Goal: Task Accomplishment & Management: Use online tool/utility

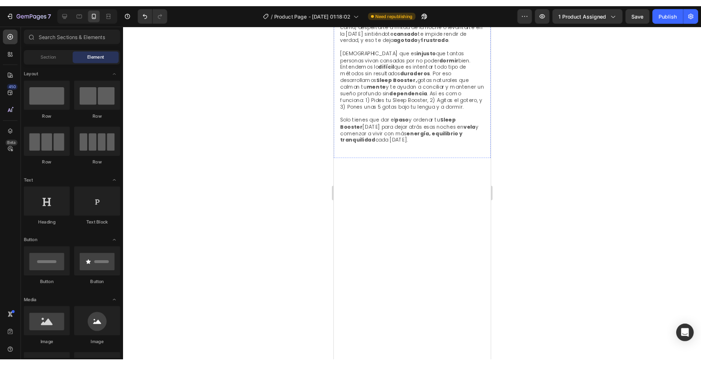
scroll to position [2348, 0]
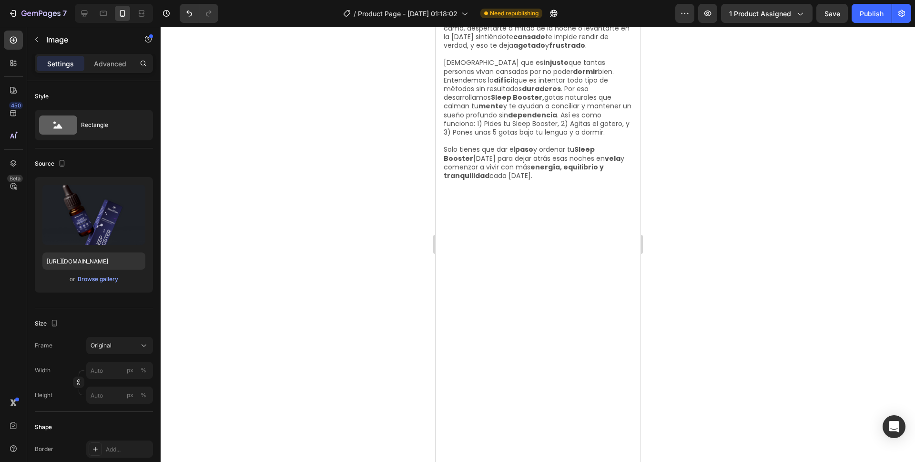
click at [99, 230] on input "file" at bounding box center [94, 230] width 66 height 16
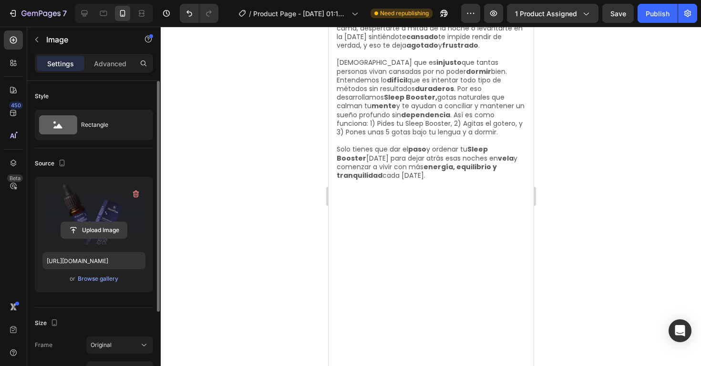
click at [103, 231] on input "file" at bounding box center [94, 230] width 66 height 16
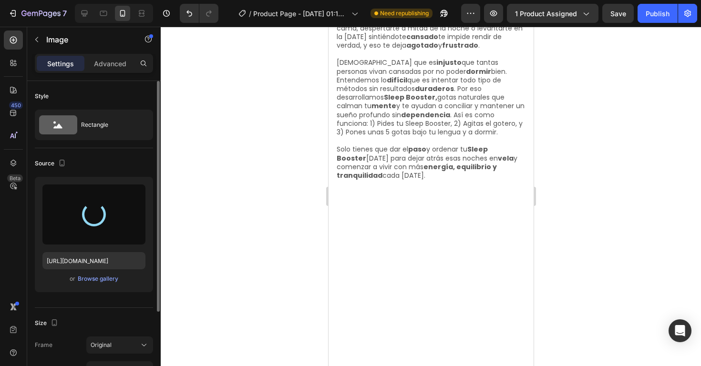
type input "https://cdn.shopify.com/s/files/1/0675/8475/3855/files/gempages_557136869737890…"
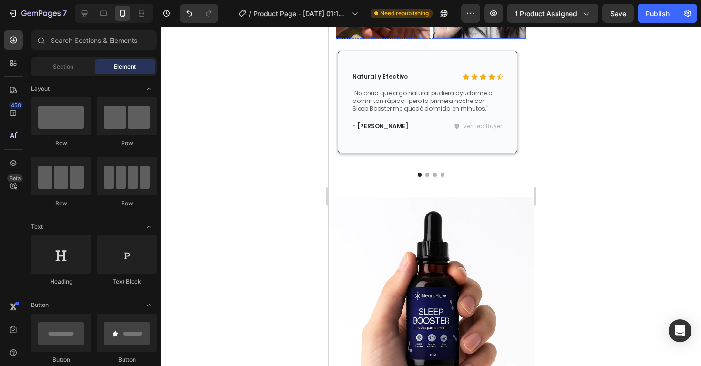
scroll to position [2372, 0]
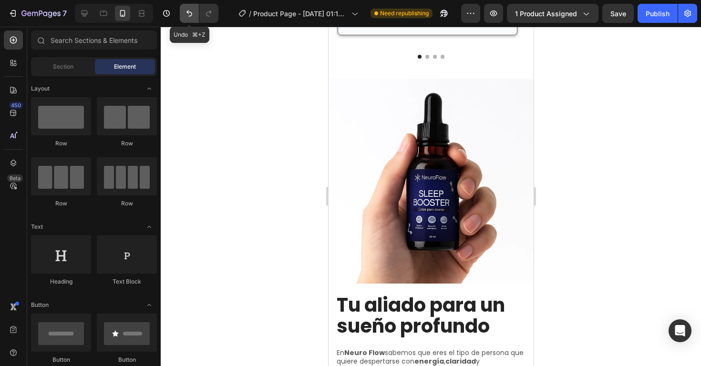
click at [187, 16] on icon "Undo/Redo" at bounding box center [190, 14] width 10 height 10
click at [188, 16] on icon "Undo/Redo" at bounding box center [189, 13] width 6 height 6
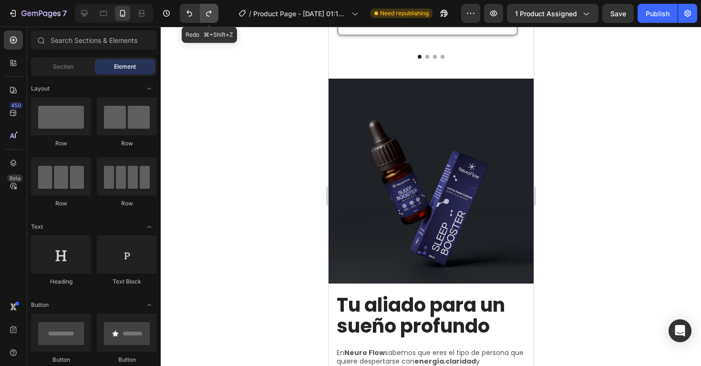
click at [209, 20] on button "Undo/Redo" at bounding box center [208, 13] width 19 height 19
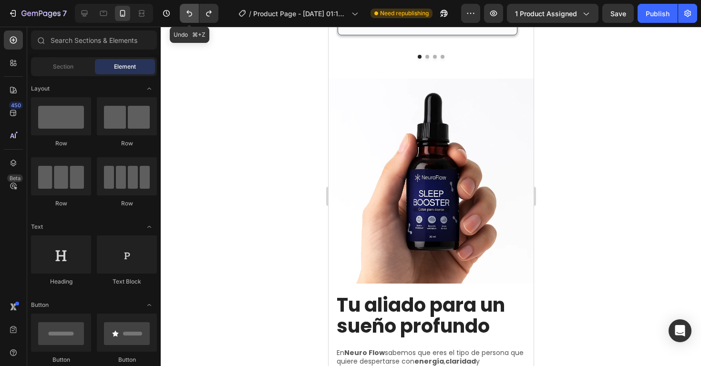
click at [192, 17] on icon "Undo/Redo" at bounding box center [190, 14] width 10 height 10
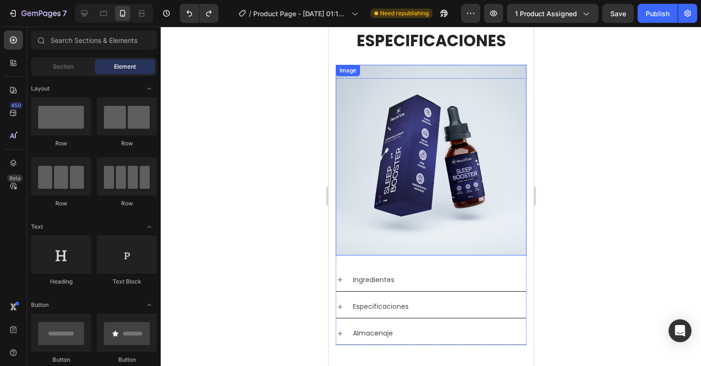
scroll to position [1653, 0]
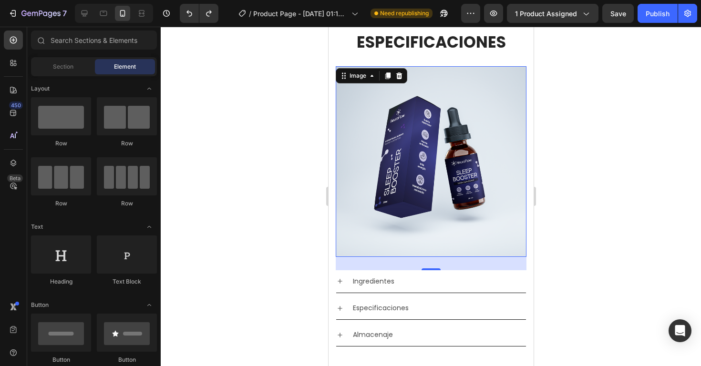
click at [434, 169] on img at bounding box center [430, 161] width 191 height 191
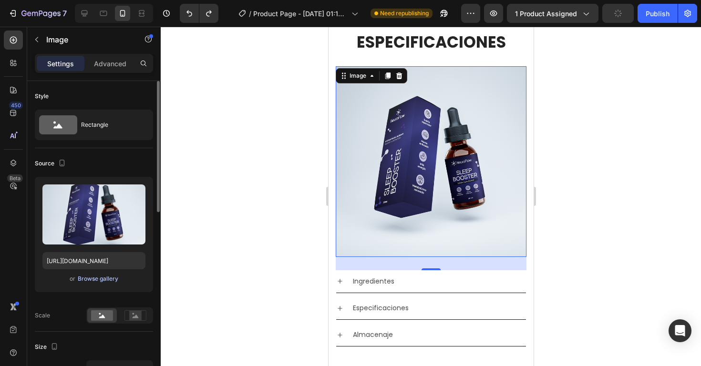
click at [102, 278] on div "Browse gallery" at bounding box center [98, 279] width 41 height 9
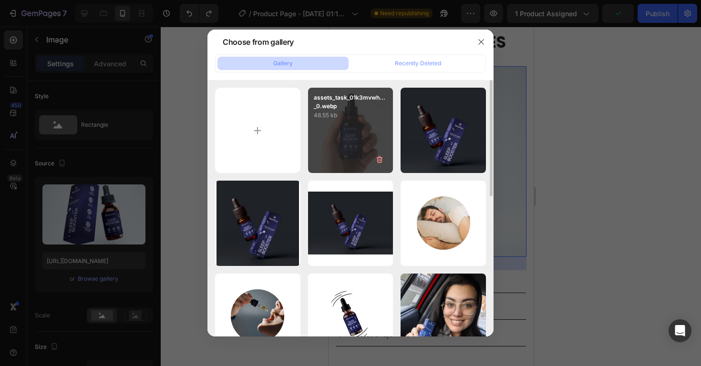
click at [359, 138] on div "assets_task_01k3mvwh..._0.webp 48.55 kb" at bounding box center [350, 130] width 85 height 85
type input "https://cdn.shopify.com/s/files/1/0675/8475/3855/files/gempages_557136869737890…"
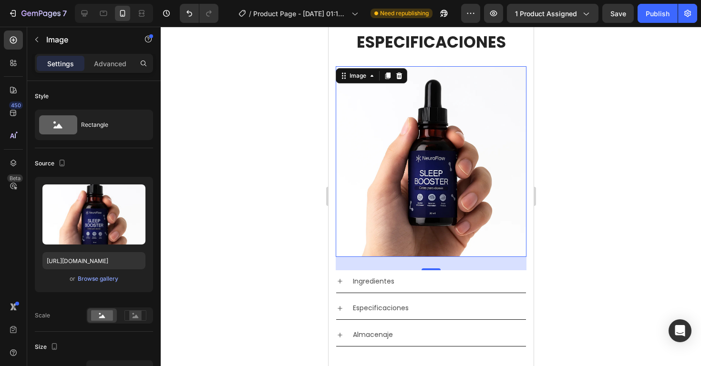
drag, startPoint x: 609, startPoint y: 137, endPoint x: 602, endPoint y: 143, distance: 9.8
click at [610, 138] on div at bounding box center [431, 196] width 540 height 339
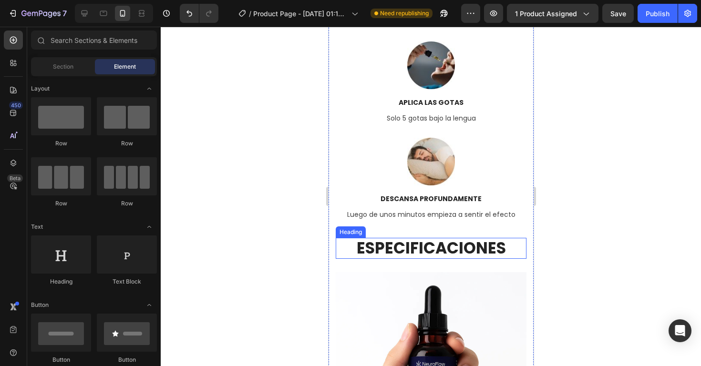
scroll to position [1547, 0]
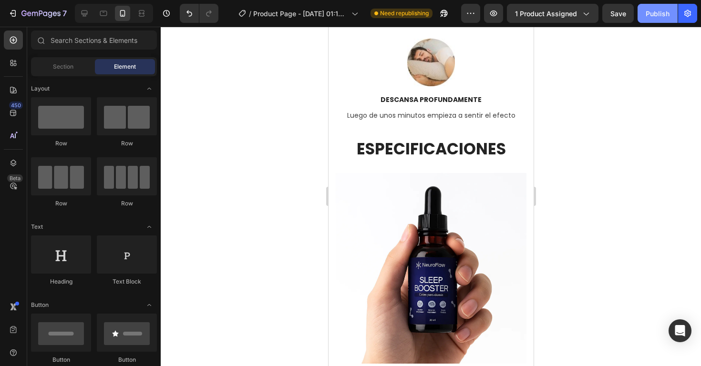
click at [653, 19] on button "Publish" at bounding box center [657, 13] width 40 height 19
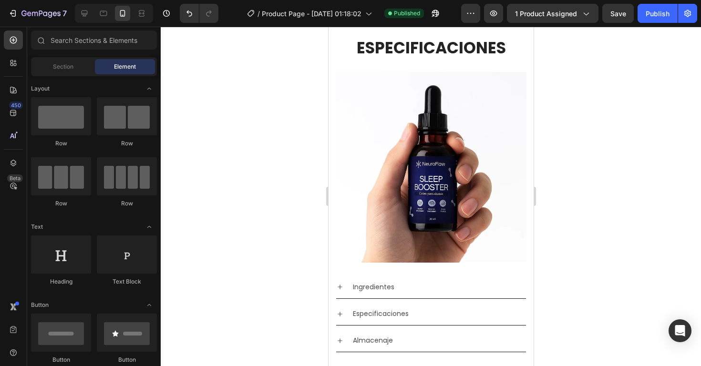
scroll to position [1735, 0]
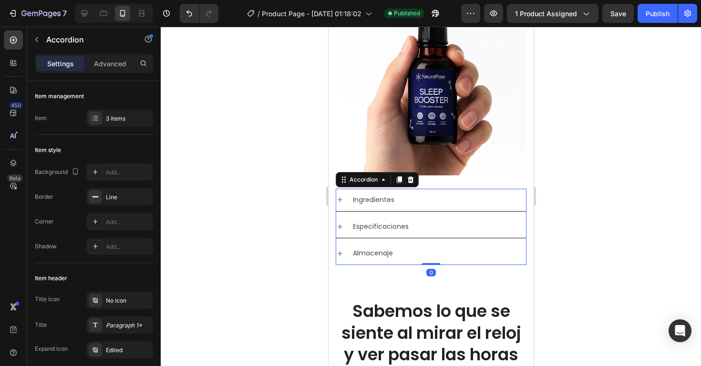
click at [345, 189] on div "Ingredientes" at bounding box center [431, 200] width 190 height 22
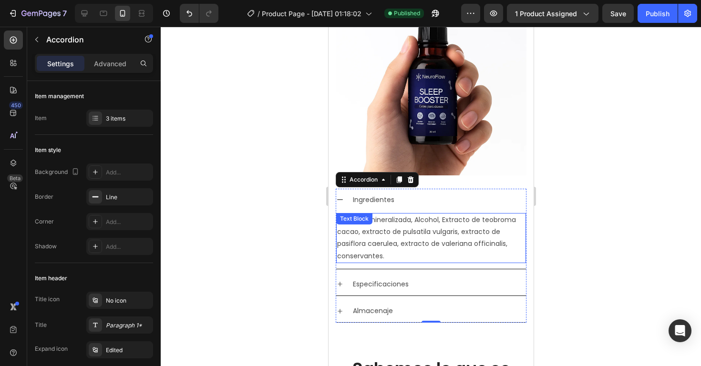
click at [400, 213] on div "Agua desmineralizada, Alcohol, Extracto de teobroma cacao, extracto de pulsatil…" at bounding box center [431, 238] width 190 height 50
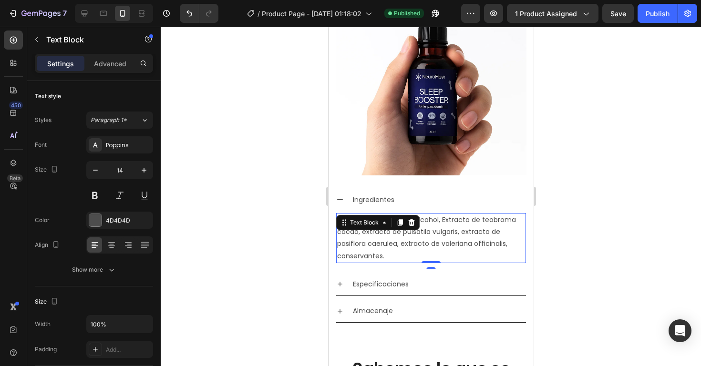
click at [438, 214] on p "Agua desmineralizada, Alcohol, Extracto de teobroma cacao, extracto de pulsatil…" at bounding box center [431, 238] width 188 height 48
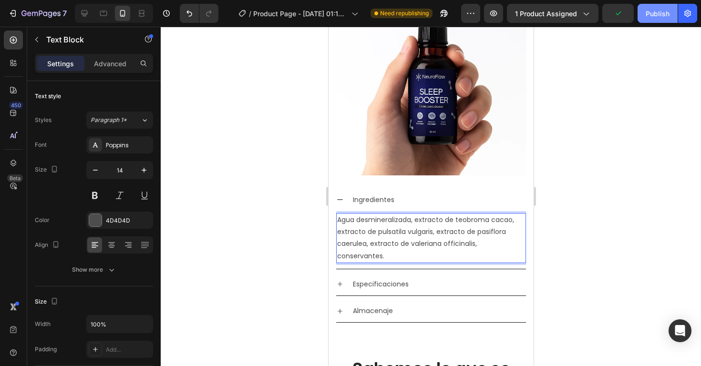
click at [650, 18] on div "Publish" at bounding box center [658, 14] width 24 height 10
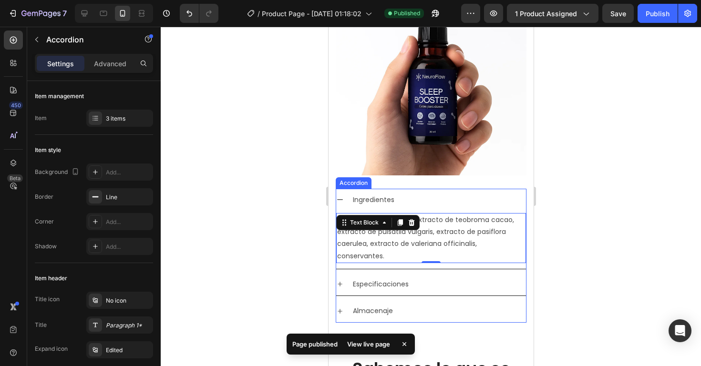
click at [344, 189] on div "Ingredientes" at bounding box center [431, 200] width 190 height 22
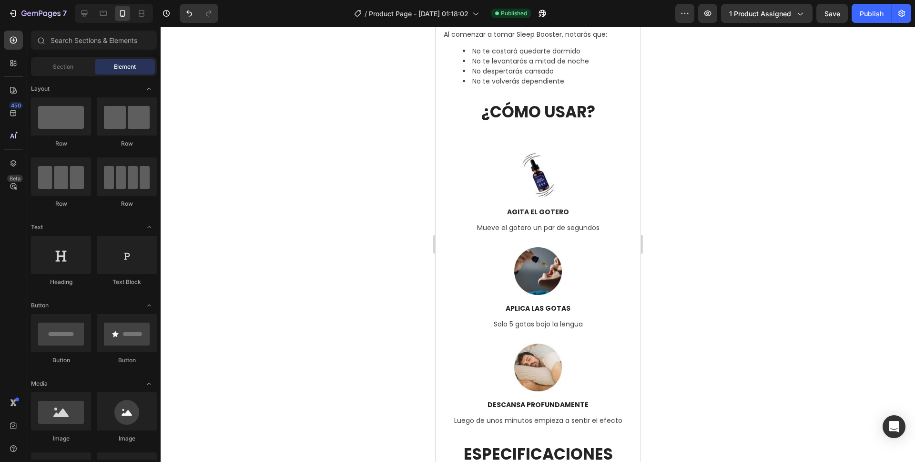
scroll to position [1246, 0]
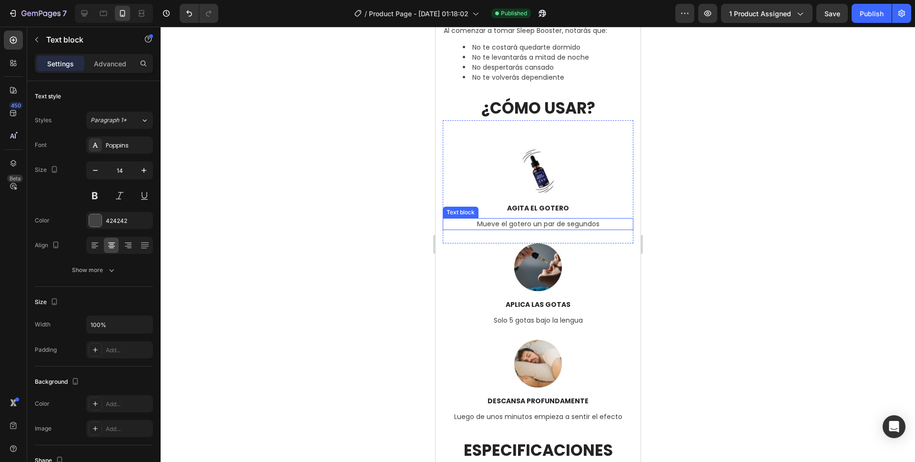
click at [556, 219] on p "Mueve el gotero un par de segundos" at bounding box center [537, 224] width 189 height 10
click at [518, 205] on icon at bounding box center [517, 208] width 6 height 7
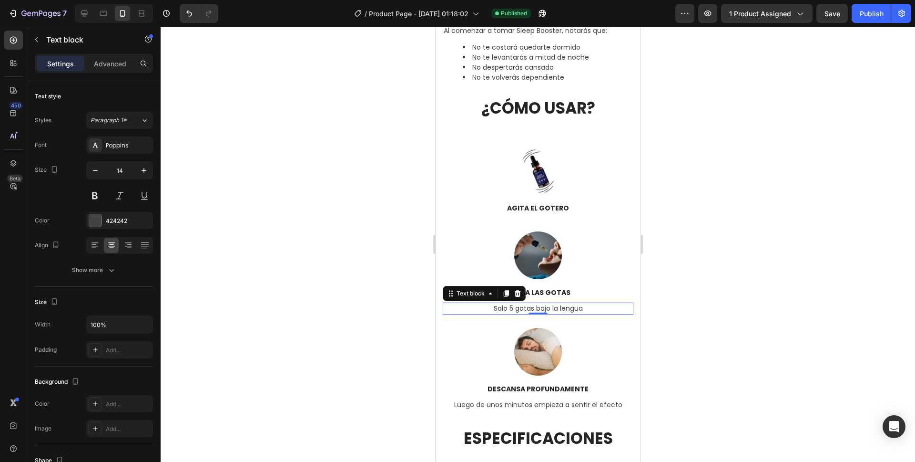
click at [533, 303] on p "Solo 5 gotas bajo la lengua" at bounding box center [537, 308] width 189 height 10
click at [521, 289] on icon at bounding box center [517, 293] width 8 height 8
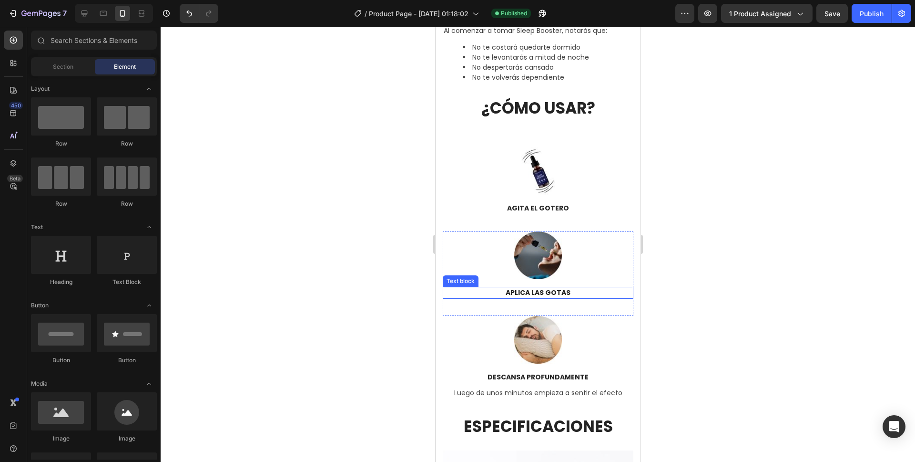
click at [535, 287] on p "APLICA LAS GOTAS" at bounding box center [537, 292] width 189 height 10
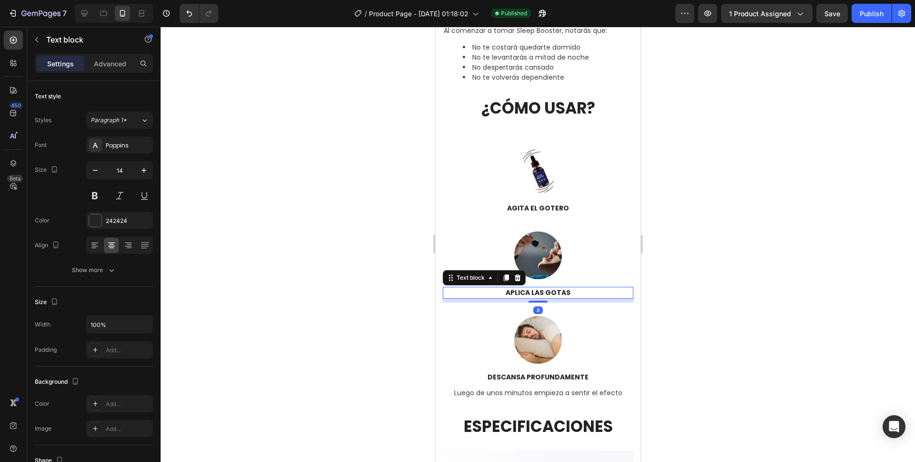
click at [528, 287] on p "APLICA LAS GOTAS" at bounding box center [537, 292] width 189 height 10
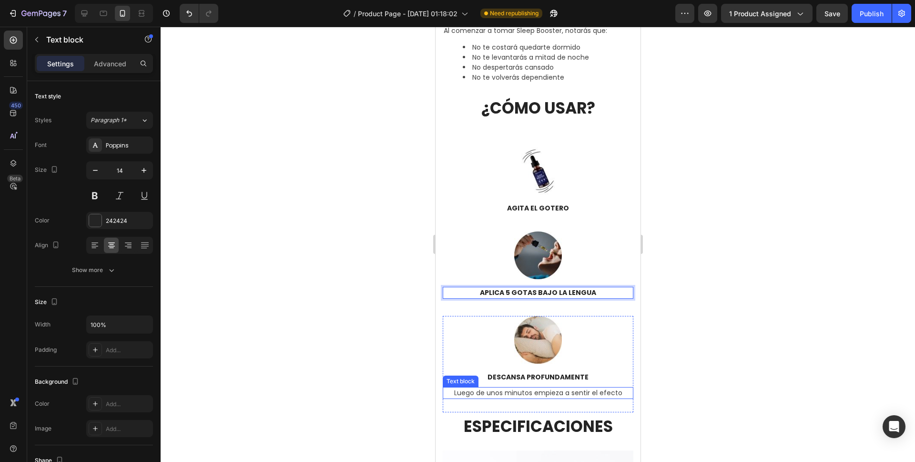
click at [535, 387] on div "Luego de unos minutos empieza a sentir el efecto Text block" at bounding box center [537, 393] width 191 height 12
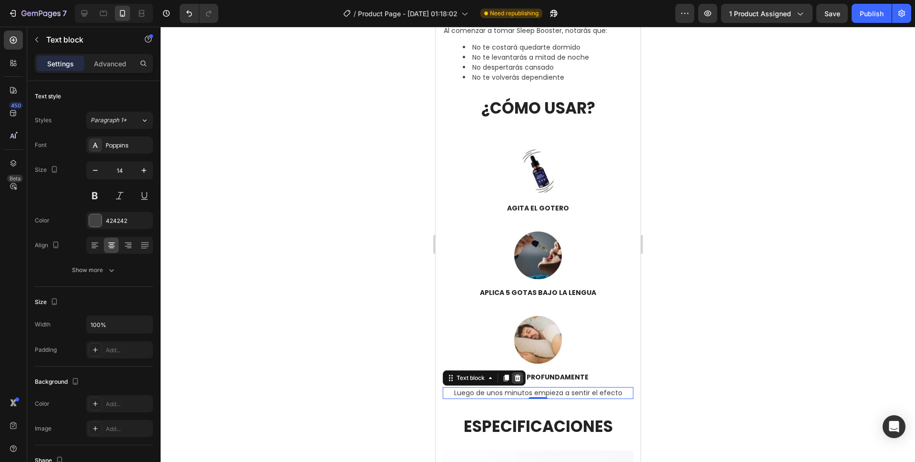
click at [520, 374] on icon at bounding box center [517, 377] width 6 height 7
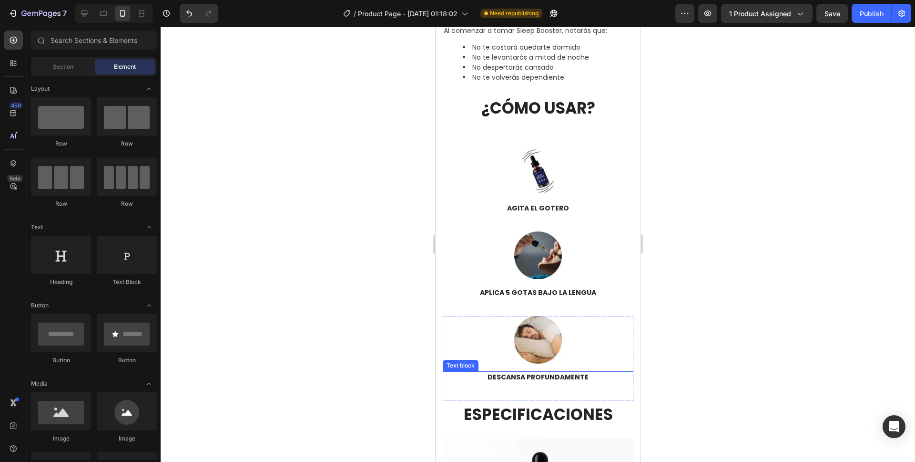
click at [530, 372] on p "DESCANSA PROFUNDAMENTE" at bounding box center [537, 377] width 189 height 10
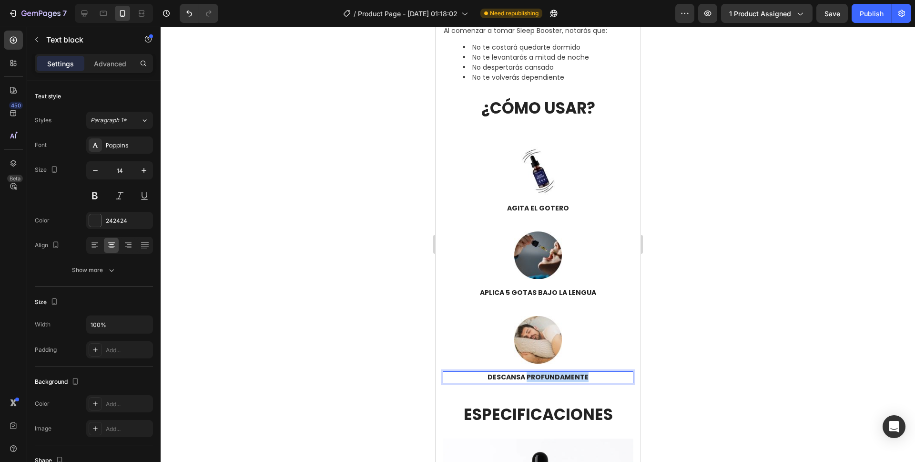
click at [529, 372] on p "DESCANSA PROFUNDAMENTE" at bounding box center [537, 377] width 189 height 10
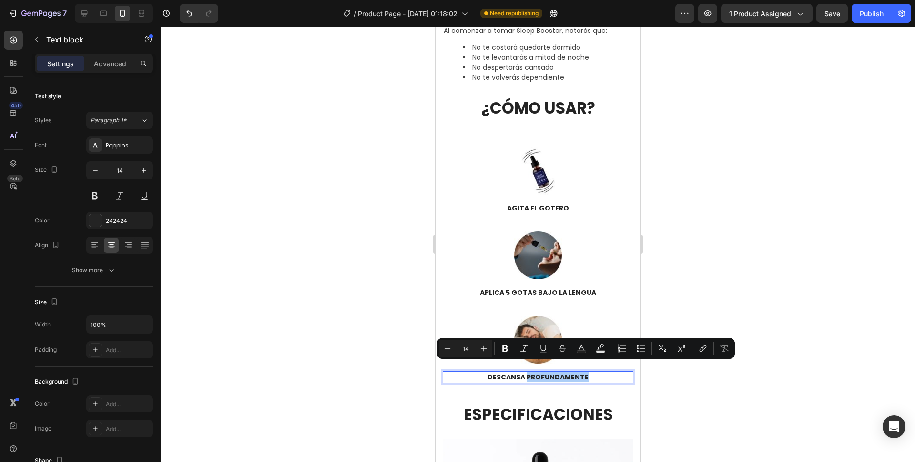
click at [751, 273] on div at bounding box center [538, 244] width 755 height 435
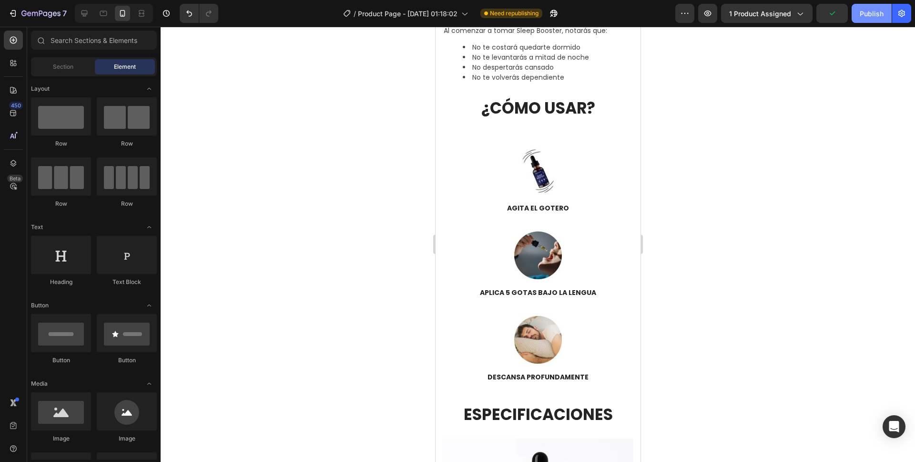
click at [869, 10] on div "Publish" at bounding box center [872, 14] width 24 height 10
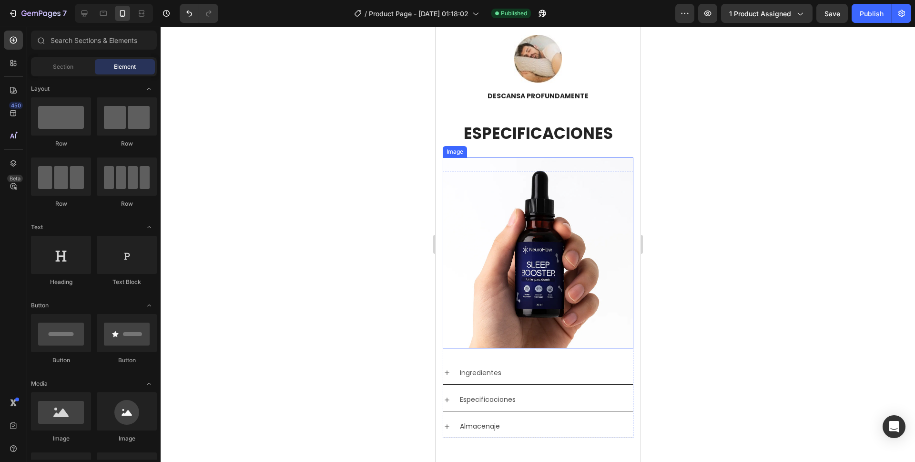
scroll to position [1564, 0]
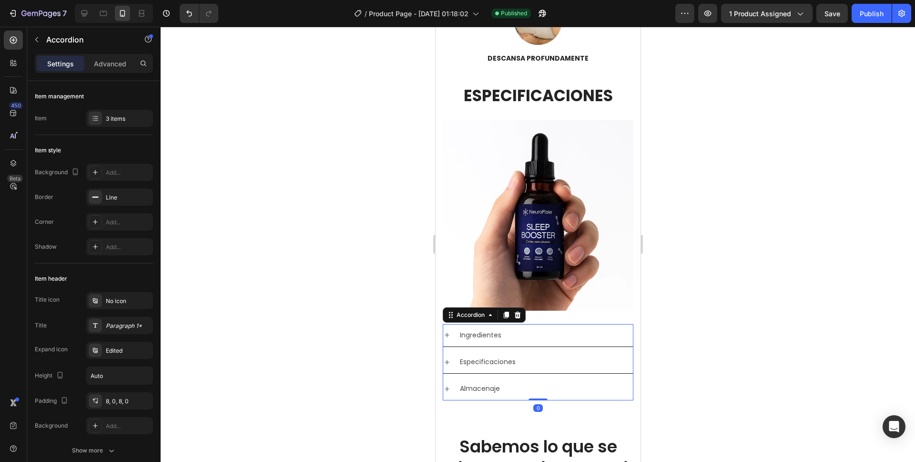
click at [451, 350] on div "Especificaciones" at bounding box center [538, 361] width 190 height 22
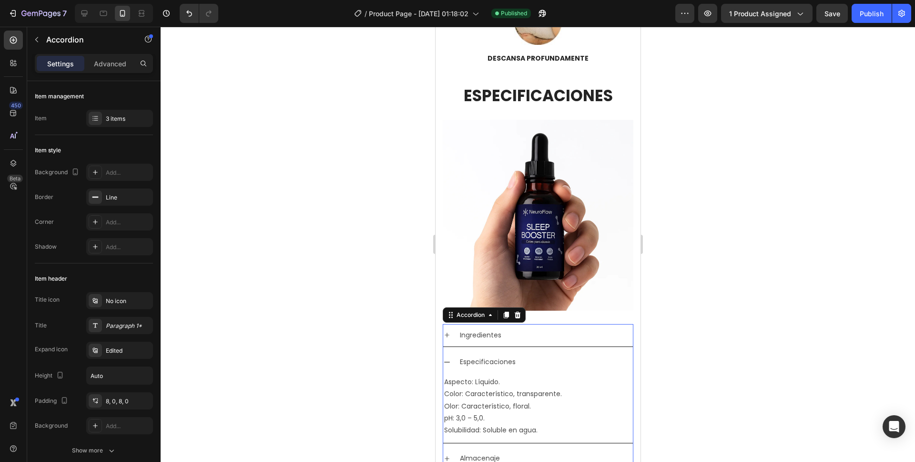
click at [451, 350] on div "Especificaciones" at bounding box center [538, 361] width 190 height 22
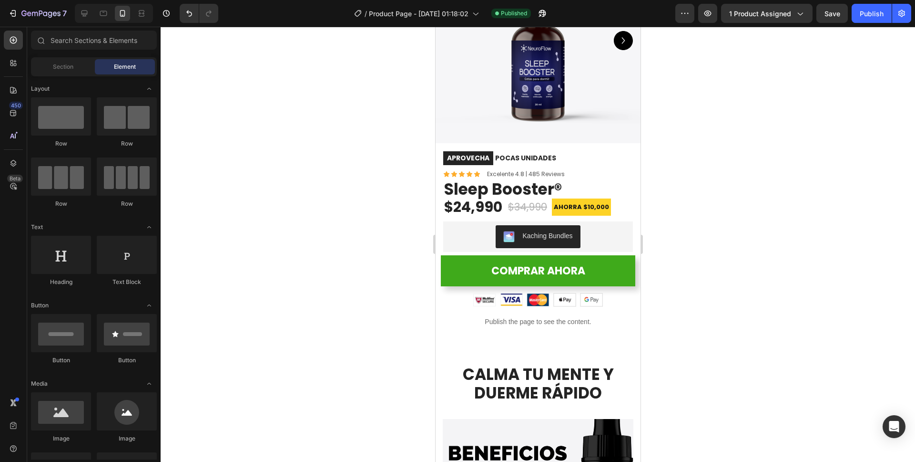
scroll to position [0, 0]
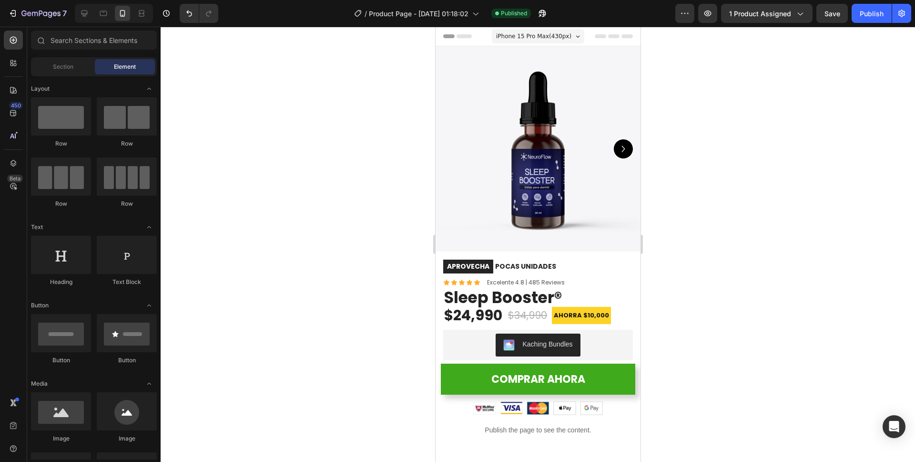
drag, startPoint x: 637, startPoint y: 252, endPoint x: 1076, endPoint y: 56, distance: 480.8
click at [14, 14] on icon "button" at bounding box center [13, 14] width 10 height 10
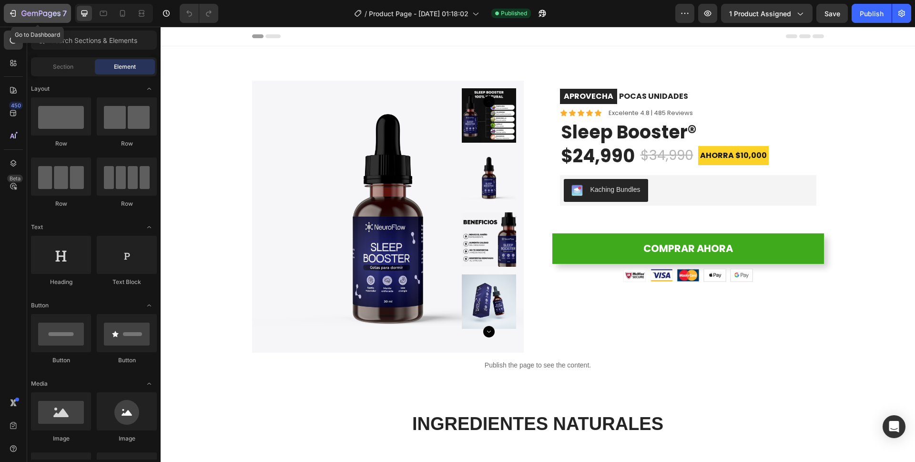
click at [33, 22] on button "7" at bounding box center [37, 13] width 67 height 19
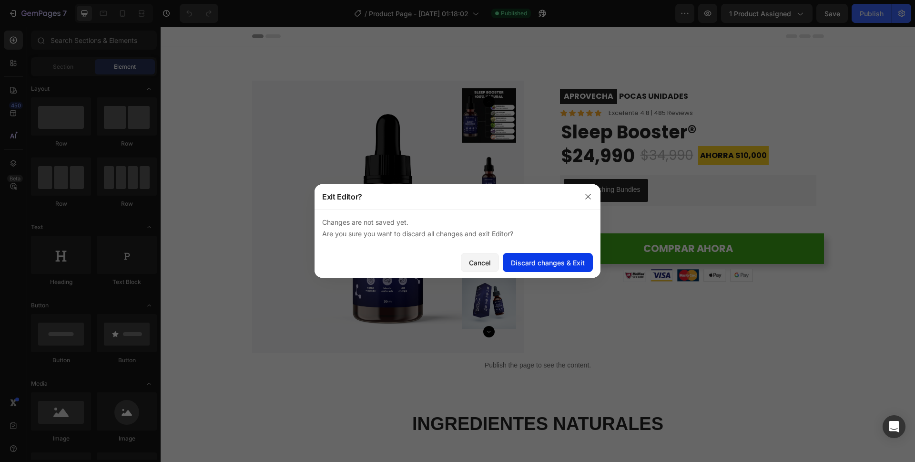
click at [524, 267] on div "Discard changes & Exit" at bounding box center [548, 262] width 74 height 10
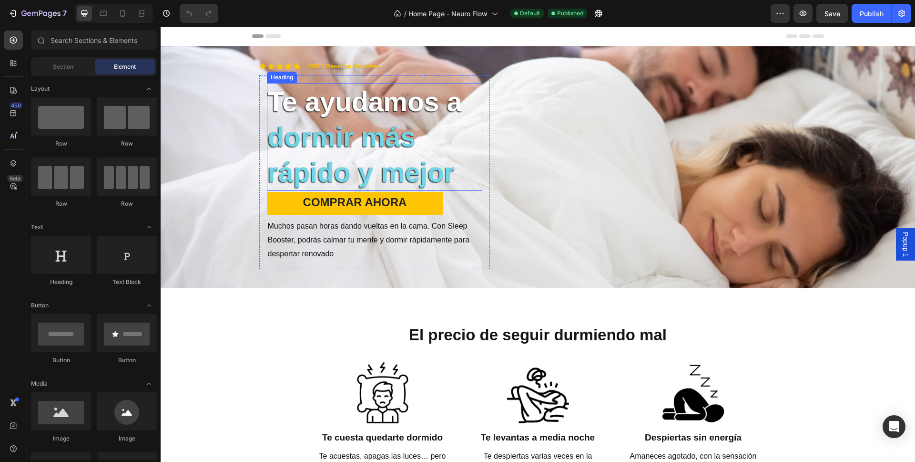
click at [380, 147] on strong "dormir más rápido y mejor" at bounding box center [361, 155] width 187 height 66
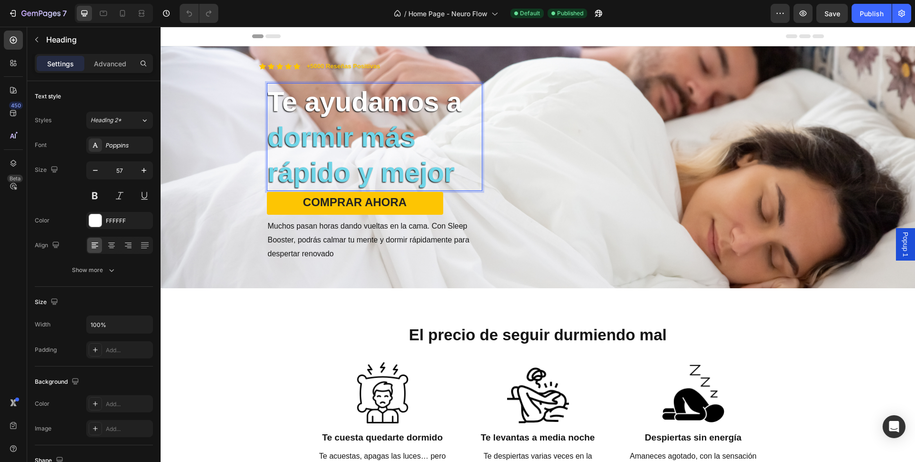
click at [389, 143] on strong "dormir más rápido y mejor" at bounding box center [361, 155] width 187 height 66
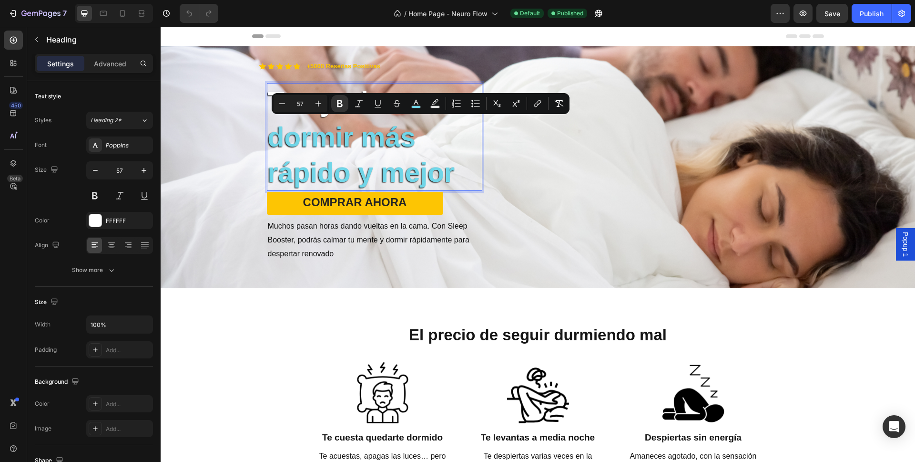
click at [442, 158] on strong "dormir más rápido y mejor" at bounding box center [361, 155] width 187 height 66
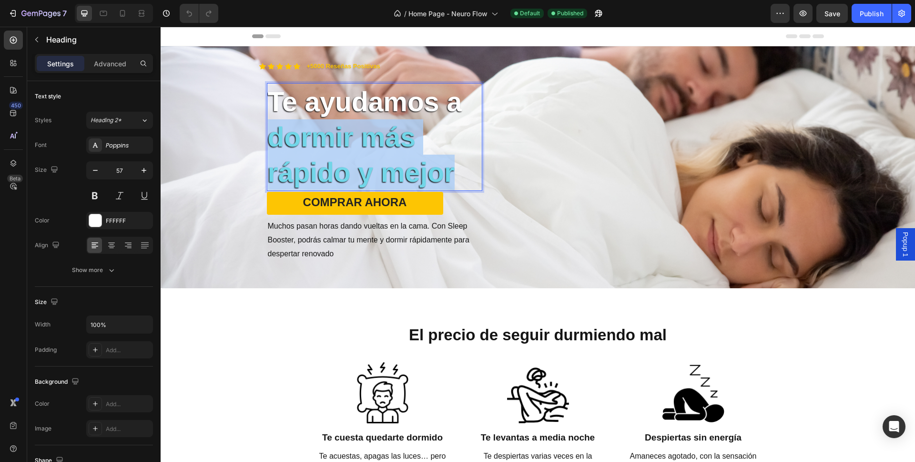
drag, startPoint x: 467, startPoint y: 173, endPoint x: 337, endPoint y: 135, distance: 135.6
click at [295, 142] on strong "dormir más rápido y mejor" at bounding box center [361, 155] width 187 height 66
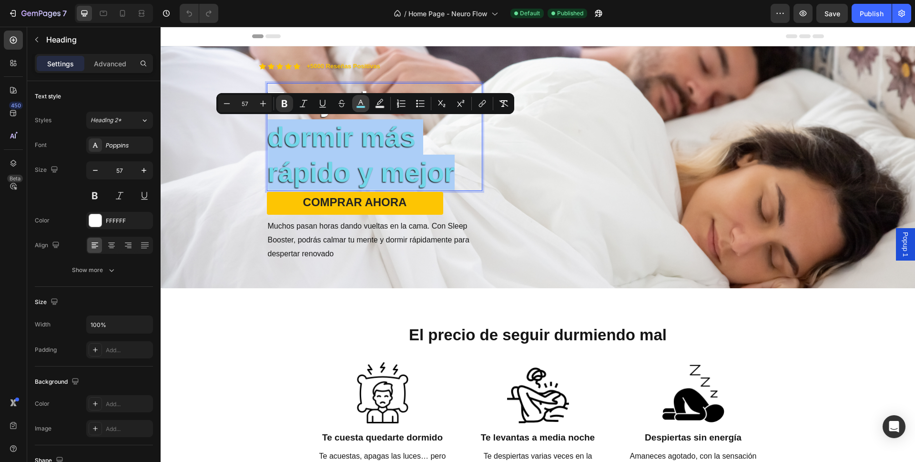
click at [355, 105] on button "color" at bounding box center [360, 103] width 17 height 17
type input "71D6E8"
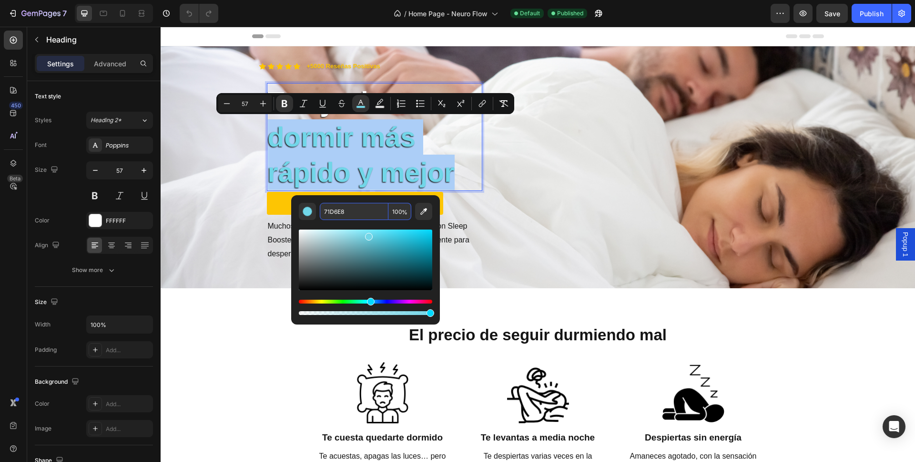
click at [340, 209] on input "71D6E8" at bounding box center [354, 211] width 69 height 17
click at [342, 210] on input "71D6E8" at bounding box center [354, 211] width 69 height 17
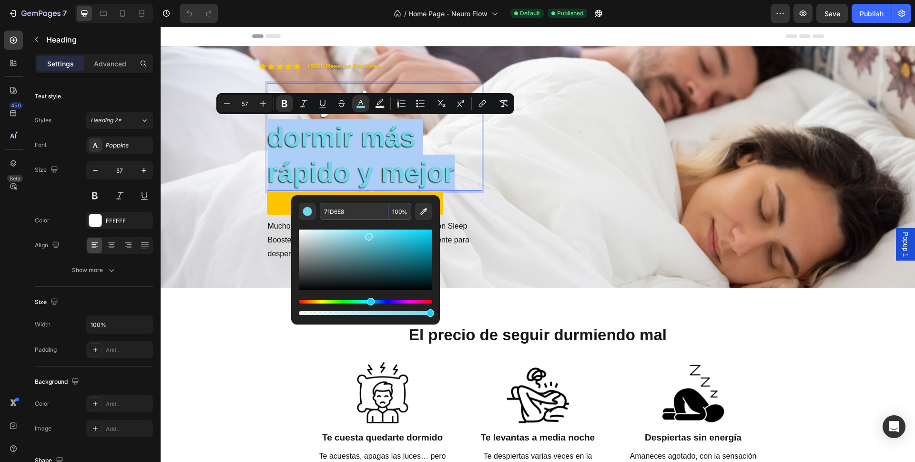
paste input "#0F1F56"
type input "0F1F56"
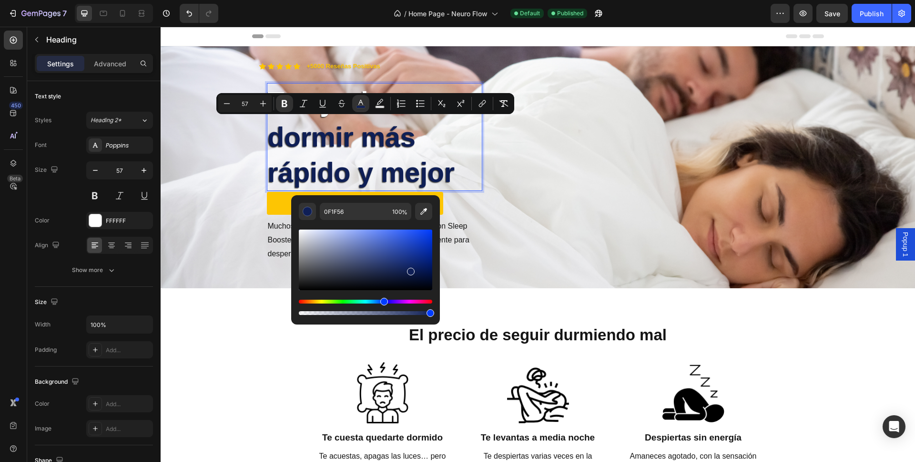
click at [322, 223] on div "Editor contextual toolbar" at bounding box center [365, 268] width 133 height 97
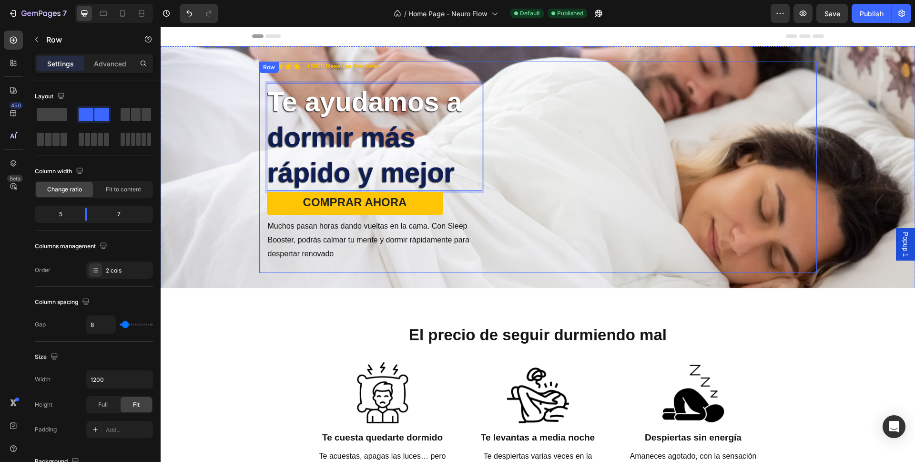
click at [523, 190] on div "COMPRAR AHORA Button Muchos pasan horas dando vueltas en la cama. Con Sleep Boo…" at bounding box center [655, 167] width 323 height 211
click at [406, 154] on strong "dormir más rápido y mejor" at bounding box center [361, 155] width 187 height 66
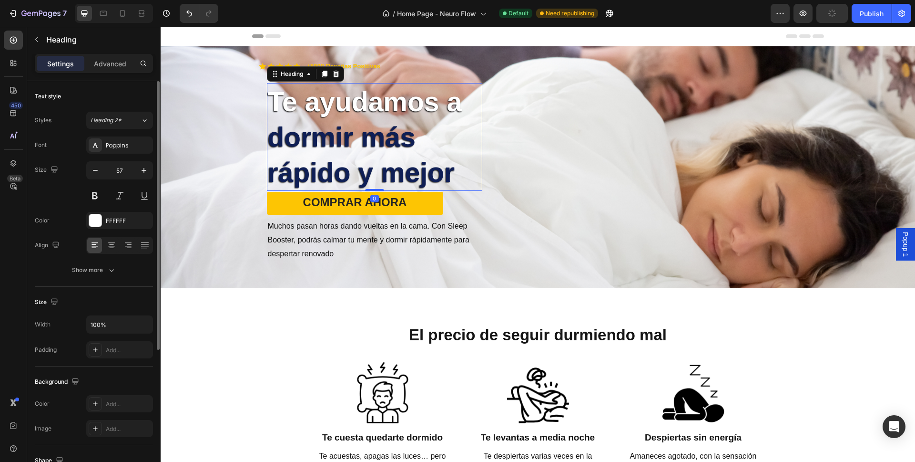
click at [90, 366] on div "Text style Styles Heading 2* Font Poppins Size 57 Color FFFFFF Align Show more" at bounding box center [94, 405] width 118 height 79
click at [91, 275] on button "Show more" at bounding box center [94, 269] width 118 height 17
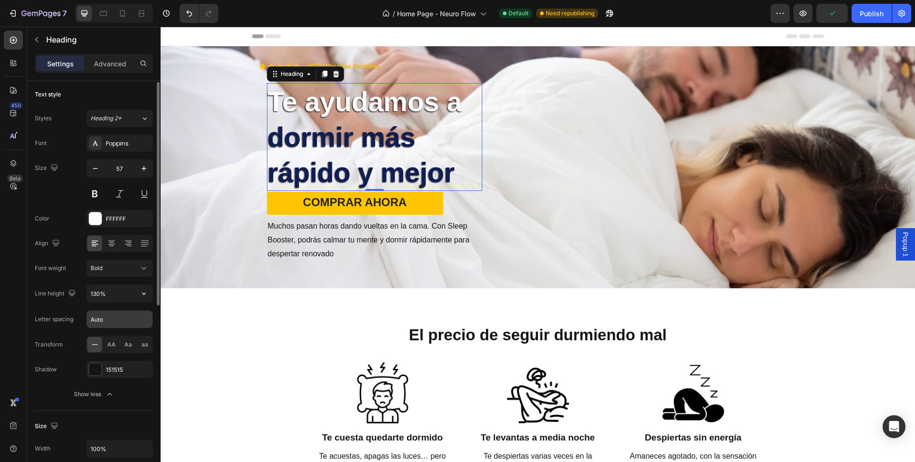
scroll to position [4, 0]
click at [95, 367] on div at bounding box center [95, 367] width 12 height 12
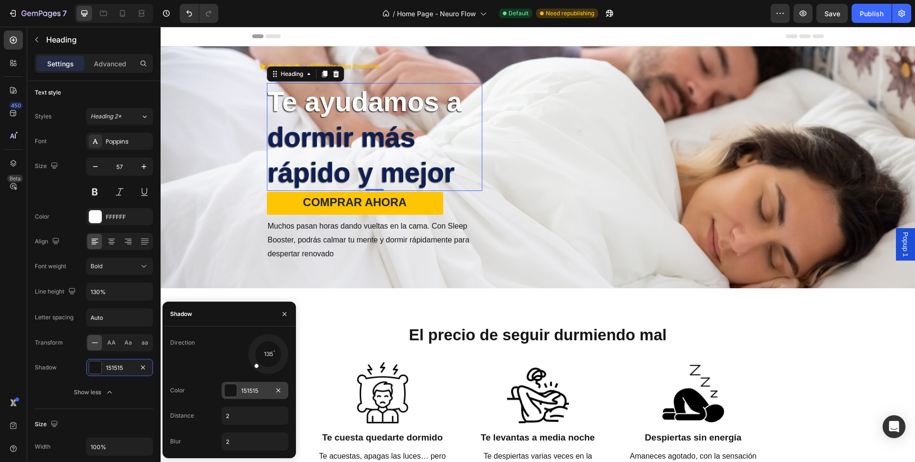
click at [226, 389] on div at bounding box center [231, 390] width 12 height 12
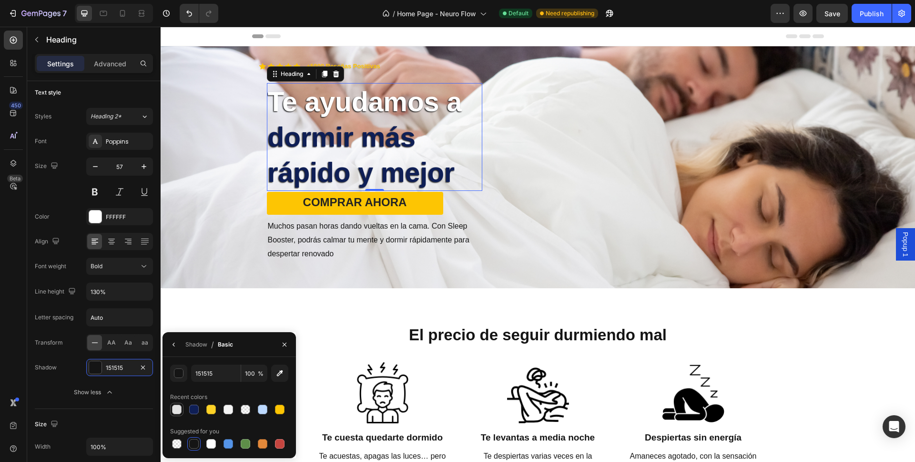
click at [177, 410] on div at bounding box center [177, 409] width 10 height 10
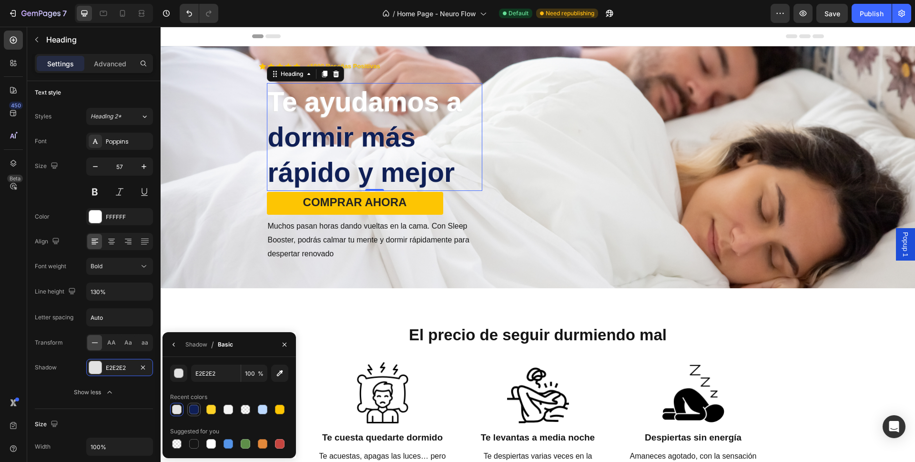
click at [196, 411] on div at bounding box center [194, 409] width 10 height 10
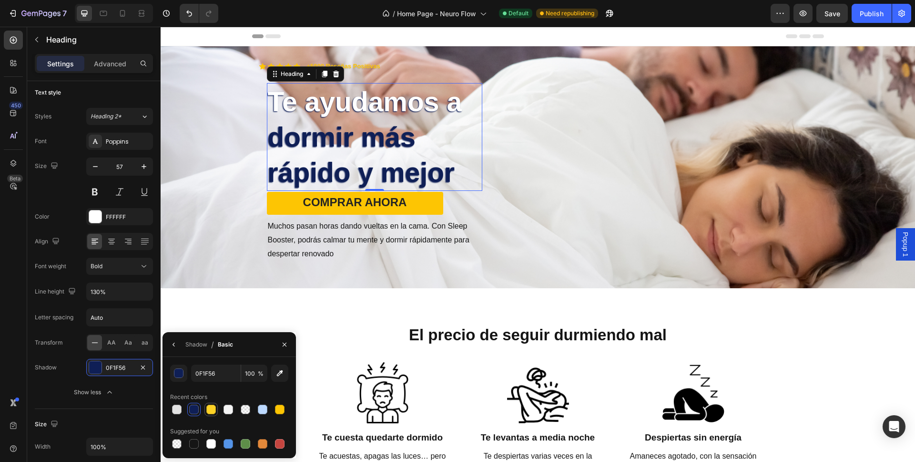
click at [213, 412] on div at bounding box center [211, 409] width 10 height 10
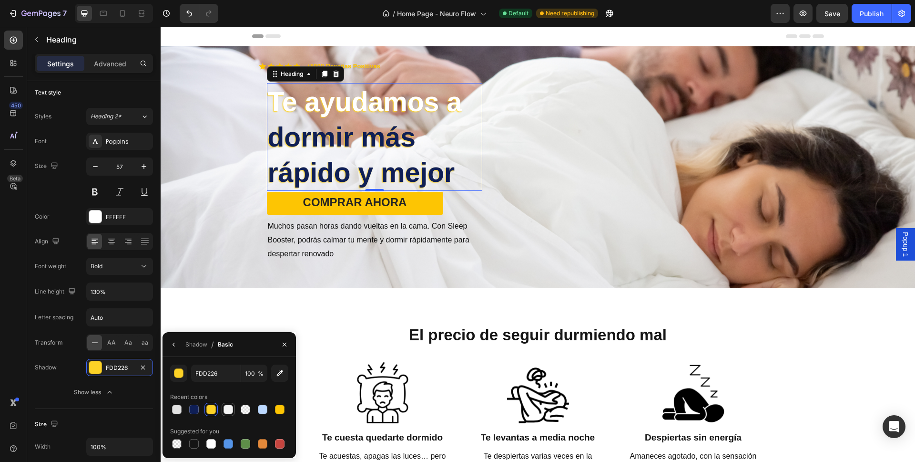
click at [231, 413] on div at bounding box center [228, 408] width 11 height 11
type input "F4F4F4"
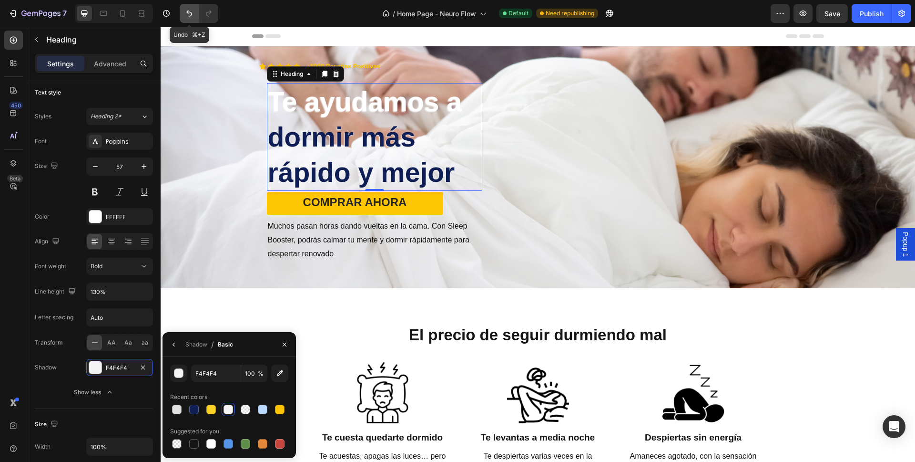
click at [185, 16] on icon "Undo/Redo" at bounding box center [190, 14] width 10 height 10
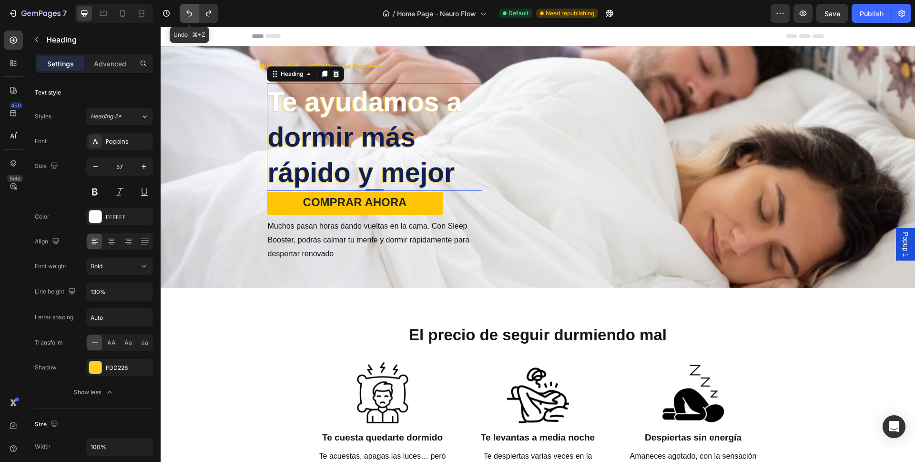
click at [185, 16] on icon "Undo/Redo" at bounding box center [190, 14] width 10 height 10
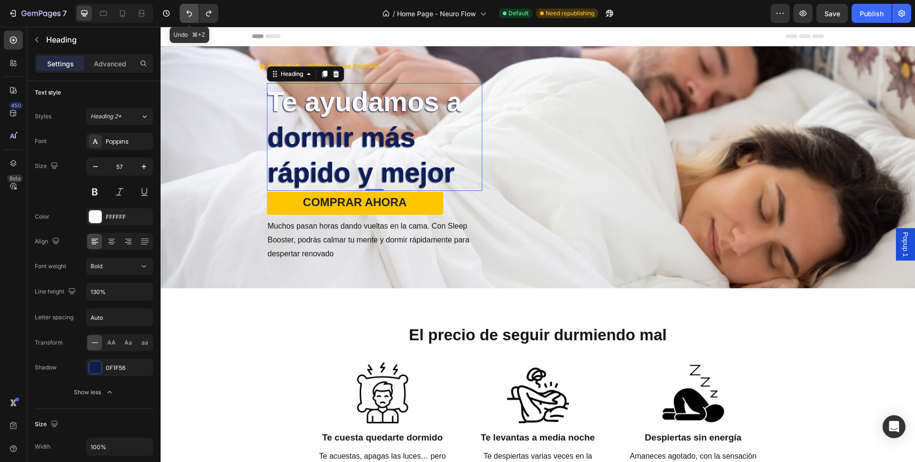
click at [185, 16] on icon "Undo/Redo" at bounding box center [190, 14] width 10 height 10
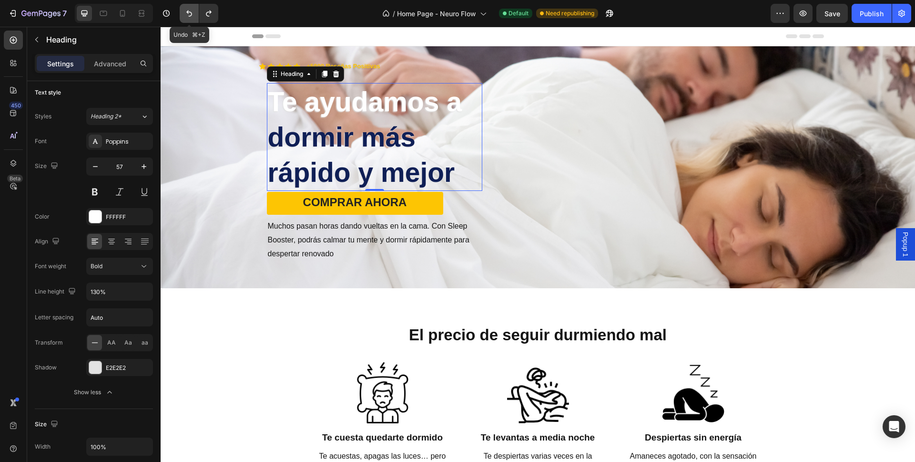
click at [185, 16] on icon "Undo/Redo" at bounding box center [190, 14] width 10 height 10
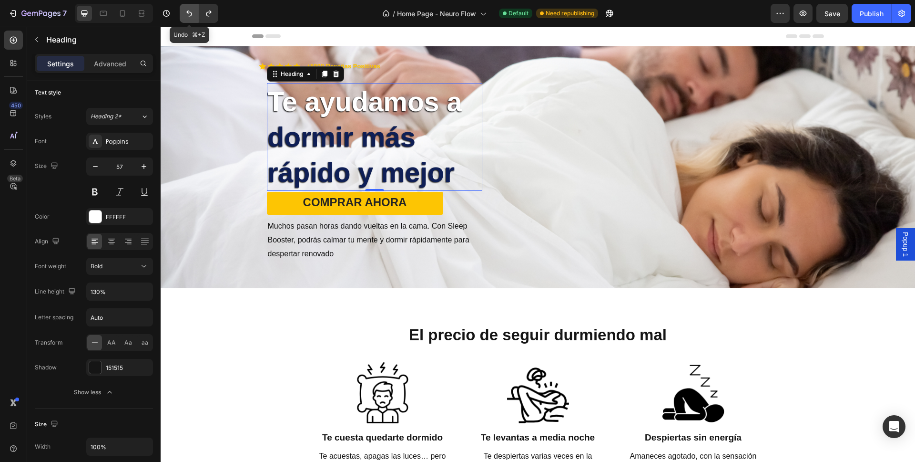
click at [185, 16] on icon "Undo/Redo" at bounding box center [190, 14] width 10 height 10
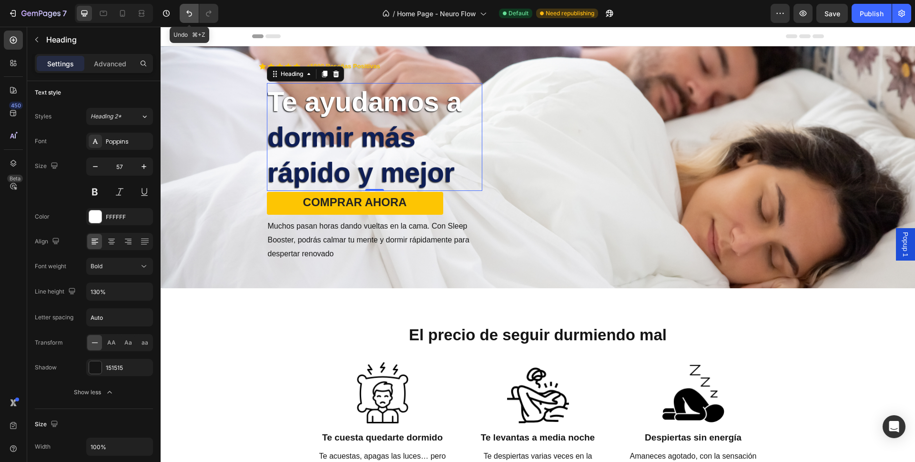
click at [191, 14] on icon "Undo/Redo" at bounding box center [189, 13] width 6 height 6
click at [190, 14] on icon "Undo/Redo" at bounding box center [190, 14] width 10 height 10
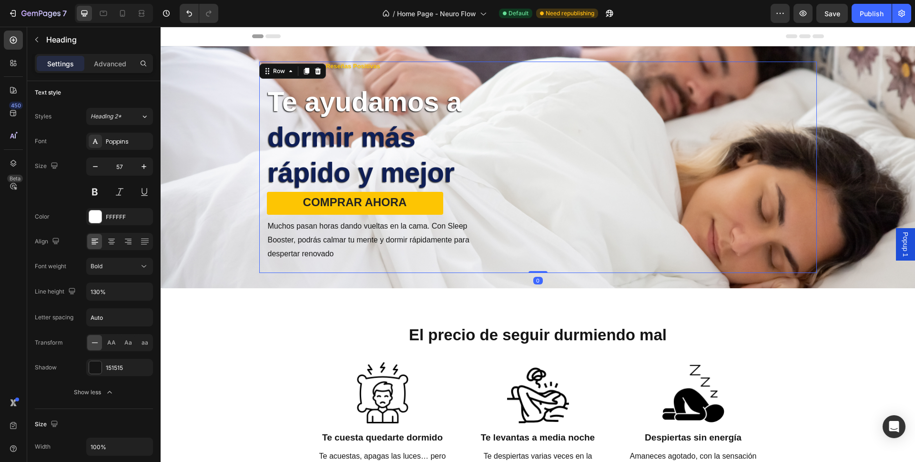
click at [512, 169] on div "COMPRAR AHORA Button Muchos pasan horas dando vueltas en la cama. Con Sleep Boo…" at bounding box center [655, 167] width 323 height 211
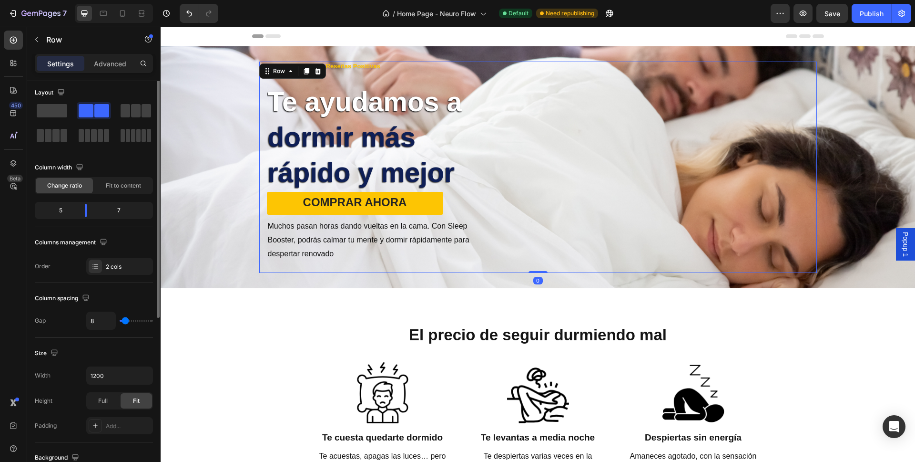
scroll to position [0, 0]
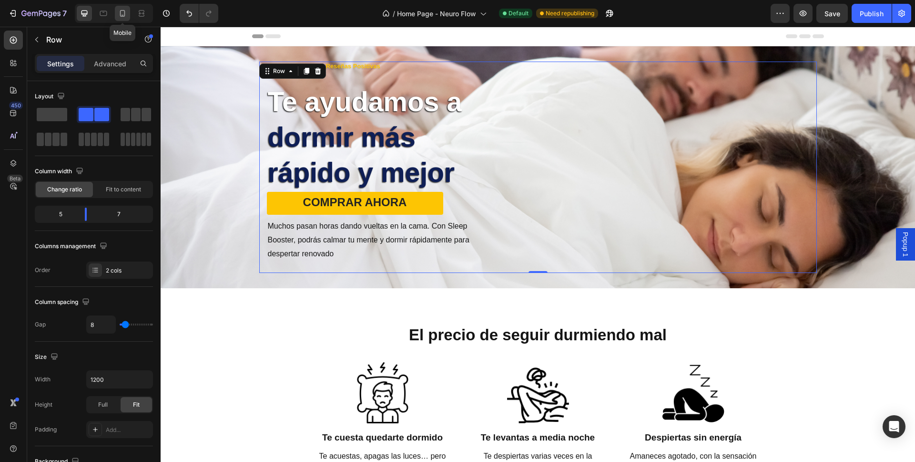
click at [123, 14] on icon at bounding box center [123, 14] width 10 height 10
type input "0"
type input "100%"
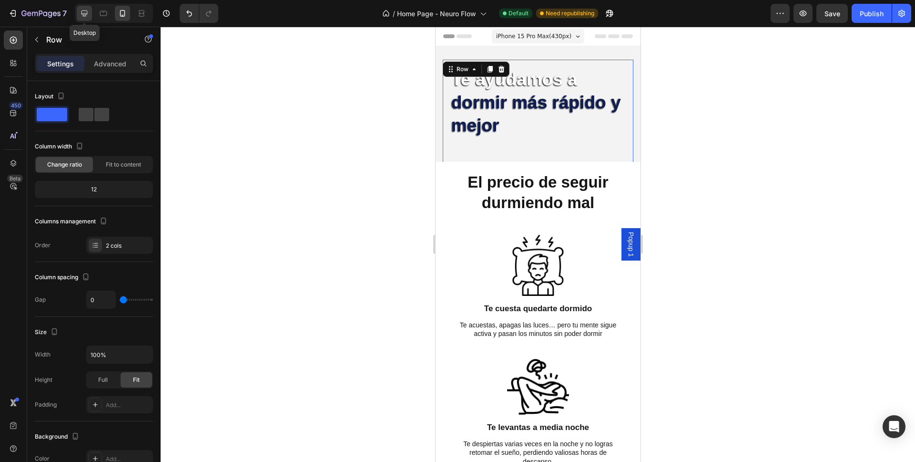
click at [86, 14] on icon at bounding box center [85, 13] width 6 height 6
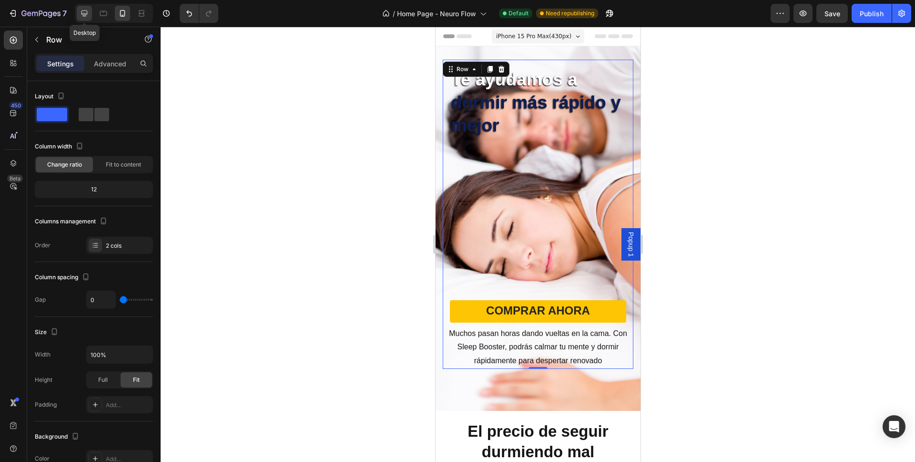
type input "8"
type input "1200"
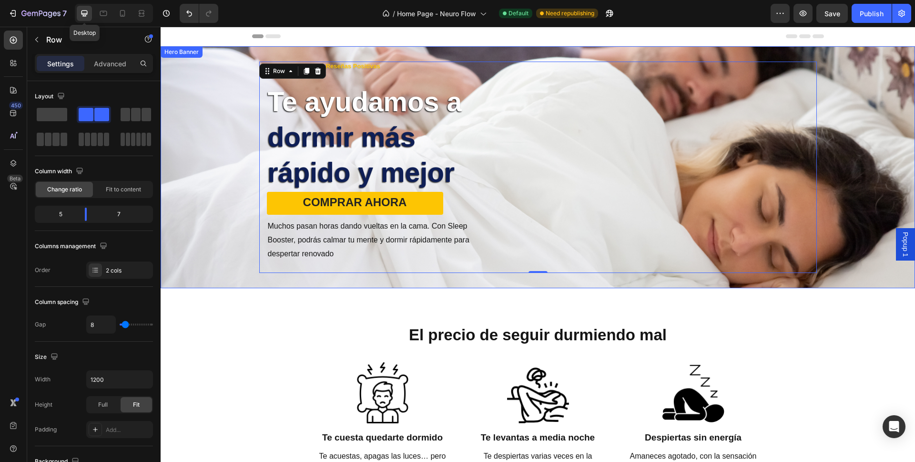
scroll to position [1, 0]
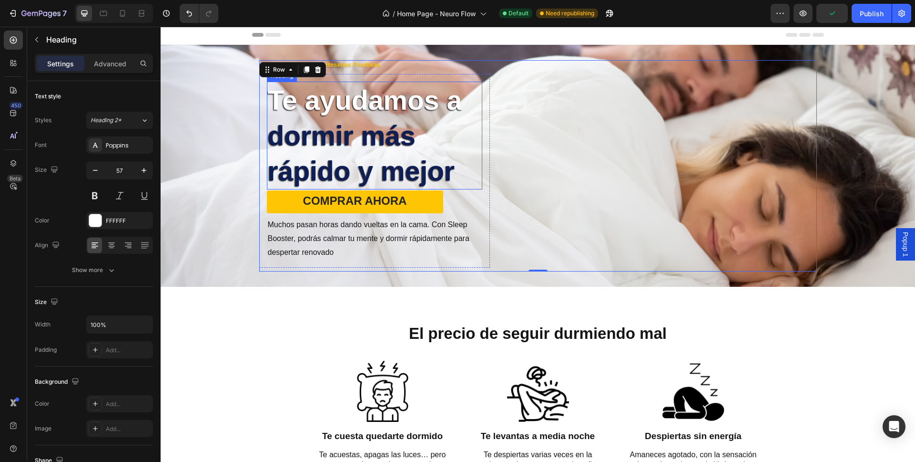
click at [310, 141] on strong "dormir más rápido y mejor" at bounding box center [361, 153] width 187 height 66
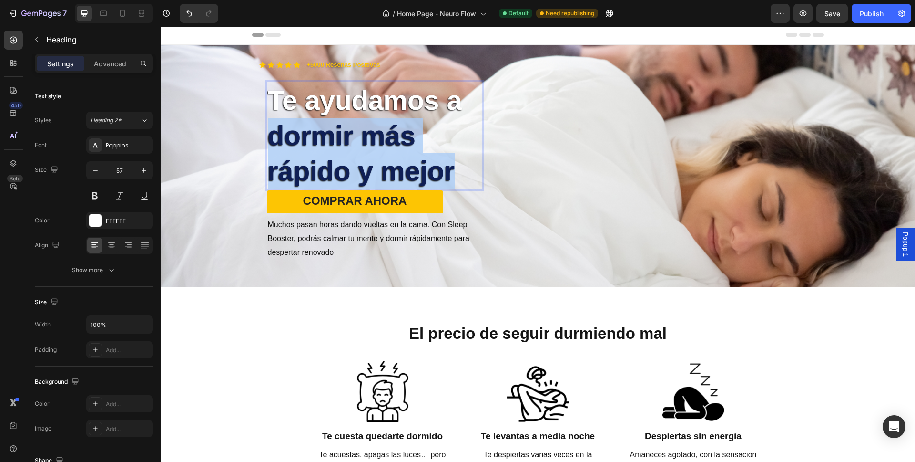
drag, startPoint x: 292, startPoint y: 138, endPoint x: 464, endPoint y: 174, distance: 175.5
click at [455, 174] on strong "dormir más rápido y mejor" at bounding box center [361, 153] width 187 height 66
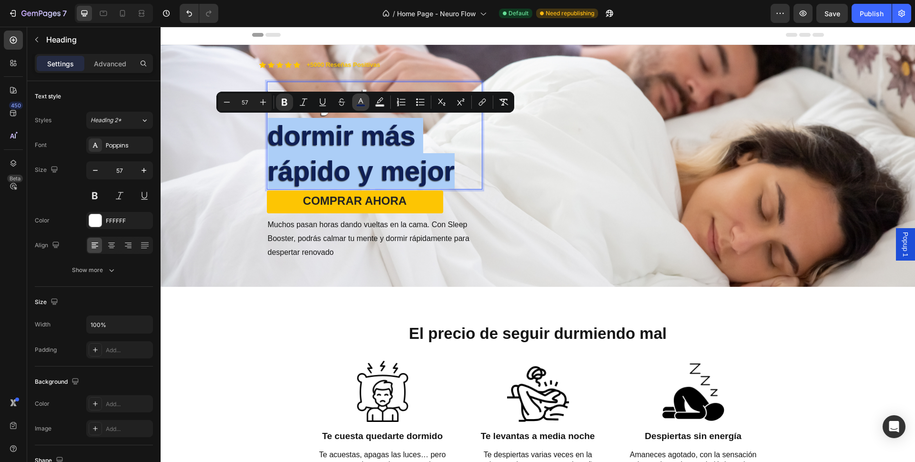
click at [359, 106] on rect "Editor contextual toolbar" at bounding box center [361, 105] width 9 height 2
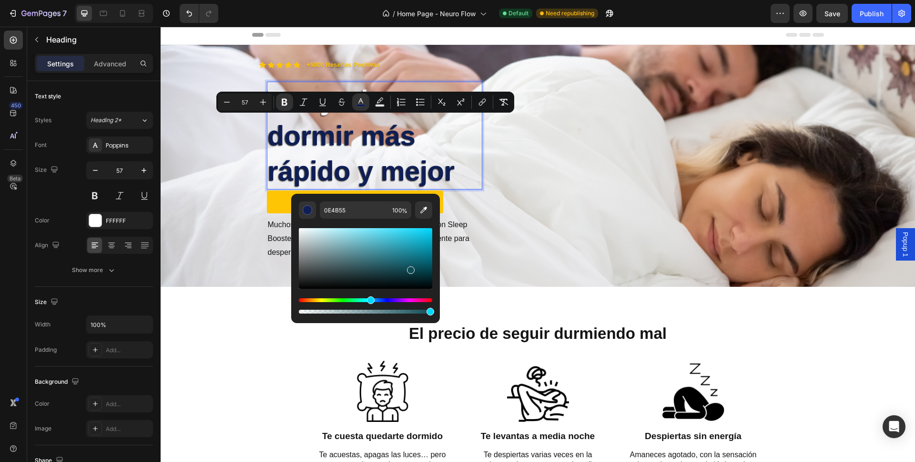
drag, startPoint x: 382, startPoint y: 299, endPoint x: 369, endPoint y: 301, distance: 13.0
click at [369, 301] on div "Hue" at bounding box center [371, 300] width 8 height 8
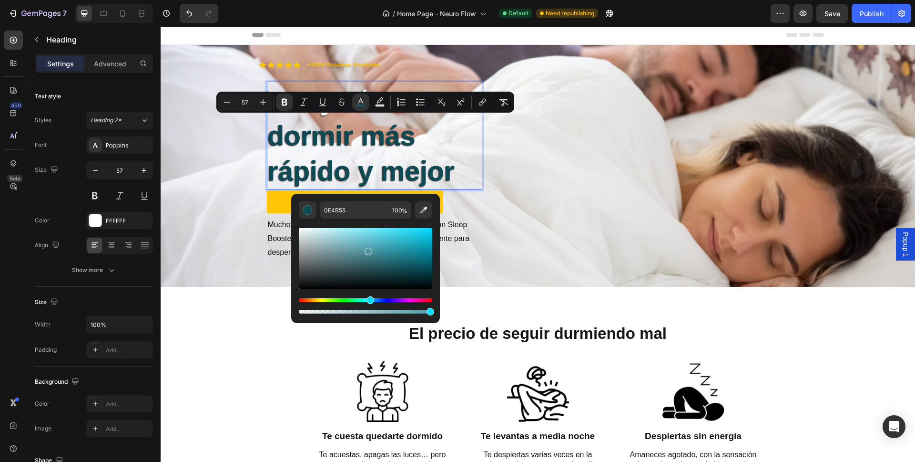
drag, startPoint x: 372, startPoint y: 246, endPoint x: 367, endPoint y: 252, distance: 8.1
click at [367, 252] on div "Editor contextual toolbar" at bounding box center [365, 258] width 133 height 61
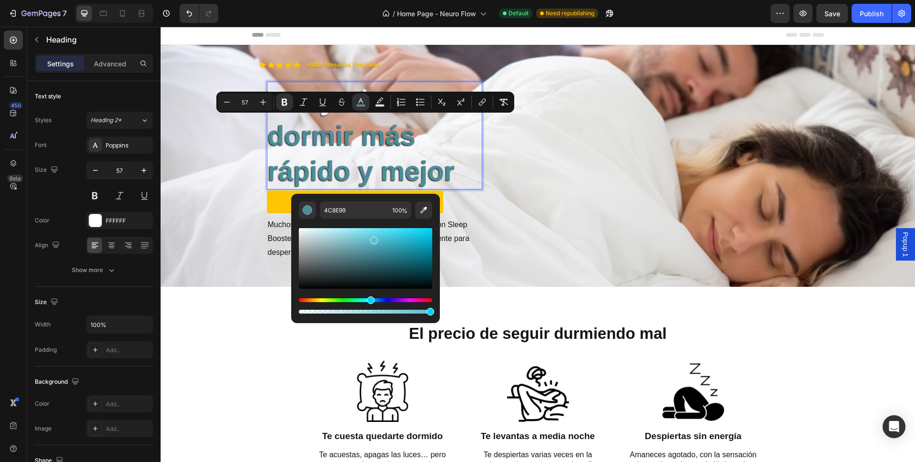
drag, startPoint x: 370, startPoint y: 245, endPoint x: 374, endPoint y: 237, distance: 8.5
click at [374, 237] on div "Editor contextual toolbar" at bounding box center [365, 258] width 133 height 61
drag, startPoint x: 379, startPoint y: 240, endPoint x: 384, endPoint y: 239, distance: 5.3
click at [384, 239] on div "Editor contextual toolbar" at bounding box center [385, 241] width 8 height 8
drag, startPoint x: 383, startPoint y: 240, endPoint x: 390, endPoint y: 243, distance: 7.1
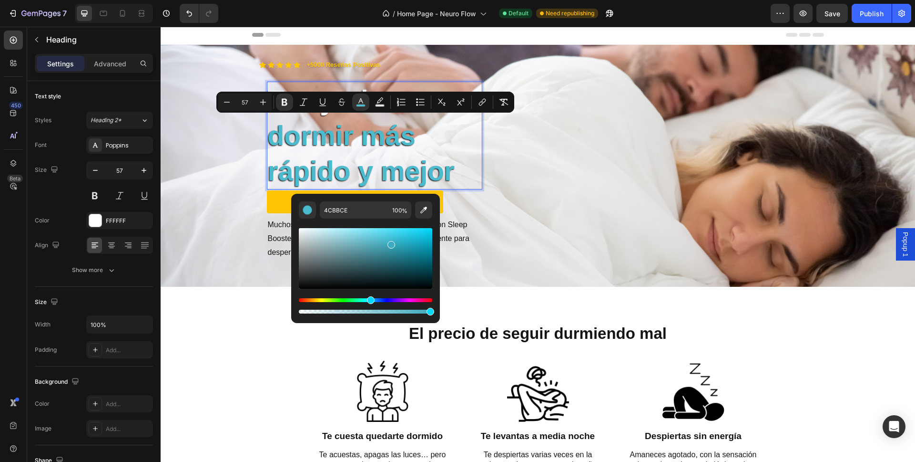
click at [390, 243] on div "Editor contextual toolbar" at bounding box center [392, 245] width 8 height 8
drag, startPoint x: 390, startPoint y: 243, endPoint x: 392, endPoint y: 235, distance: 8.3
click at [392, 235] on div "Editor contextual toolbar" at bounding box center [394, 237] width 8 height 8
click at [388, 241] on div "Editor contextual toolbar" at bounding box center [389, 243] width 8 height 8
type input "43B3C6"
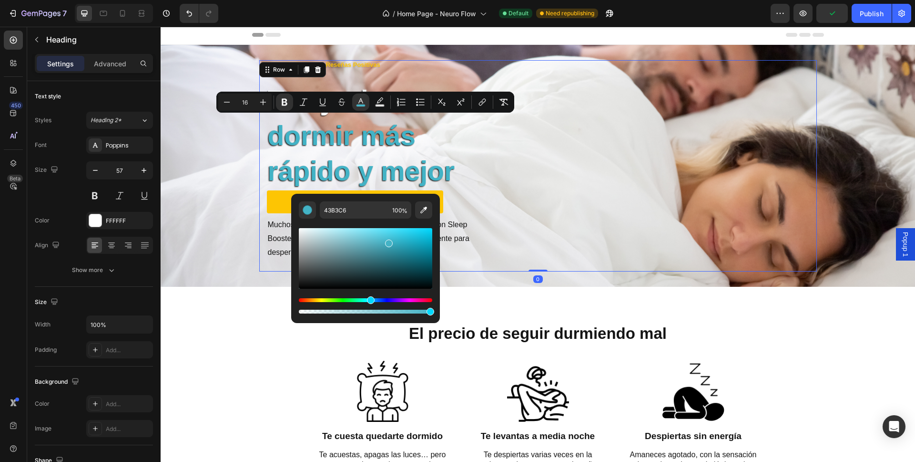
click at [495, 182] on div "COMPRAR AHORA Button Muchos pasan horas dando vueltas en la cama. Con Sleep Boo…" at bounding box center [655, 165] width 323 height 211
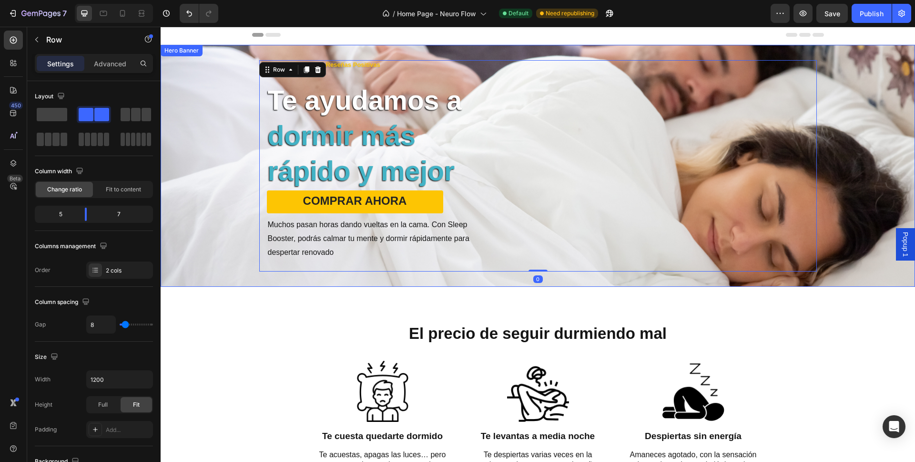
click at [220, 176] on div "Background Image" at bounding box center [538, 166] width 755 height 242
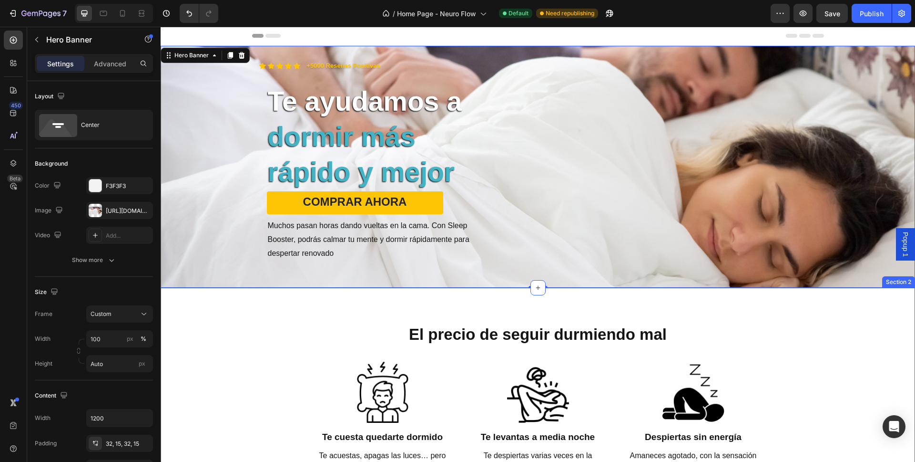
scroll to position [0, 0]
click at [125, 13] on icon at bounding box center [123, 14] width 10 height 10
type input "100%"
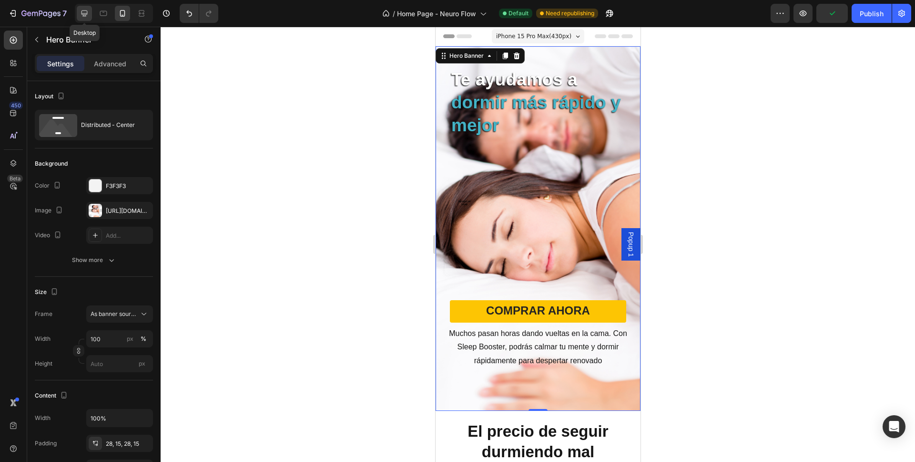
click at [84, 17] on icon at bounding box center [85, 14] width 10 height 10
type input "Auto"
type input "1200"
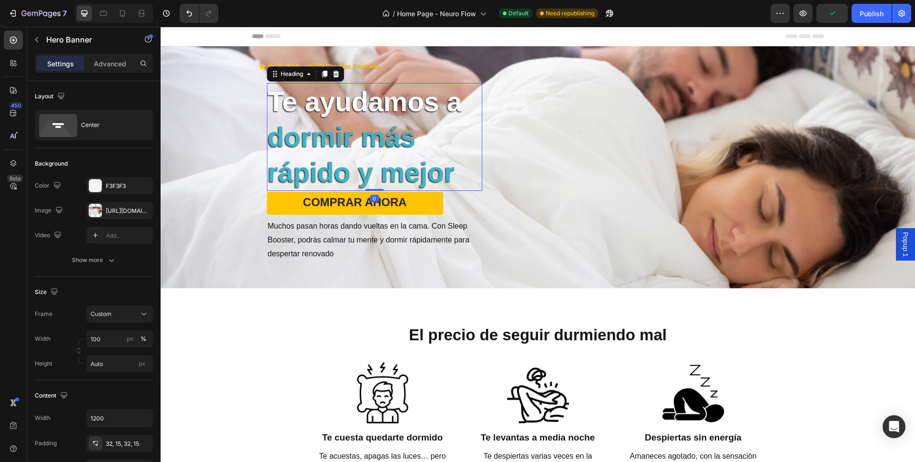
click at [396, 160] on strong "dormir más rápido y mejor" at bounding box center [361, 155] width 187 height 66
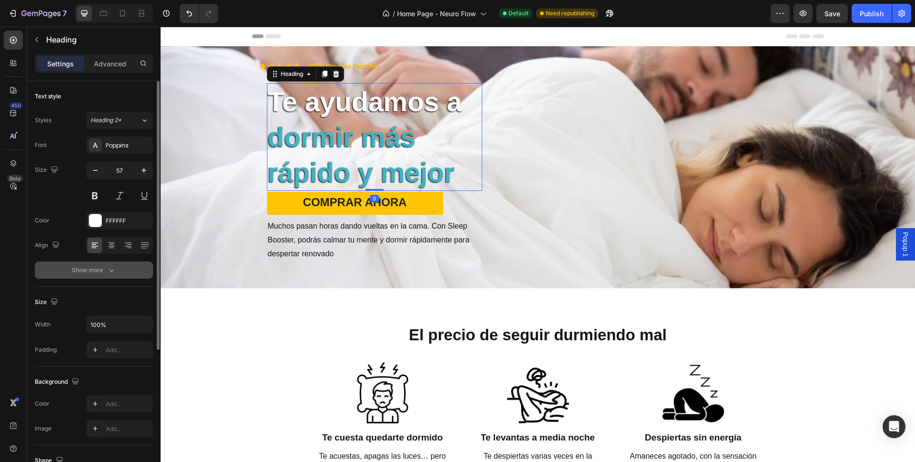
click at [91, 270] on div "Show more" at bounding box center [94, 270] width 44 height 10
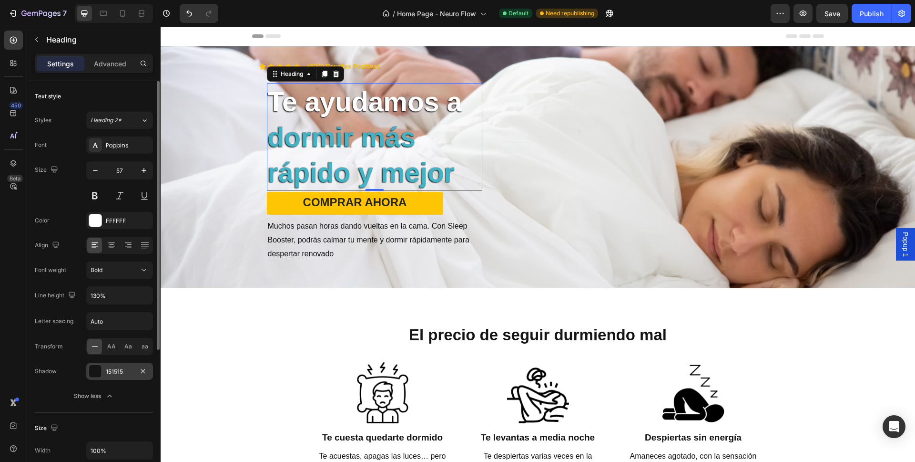
click at [116, 376] on div "151515" at bounding box center [119, 370] width 67 height 17
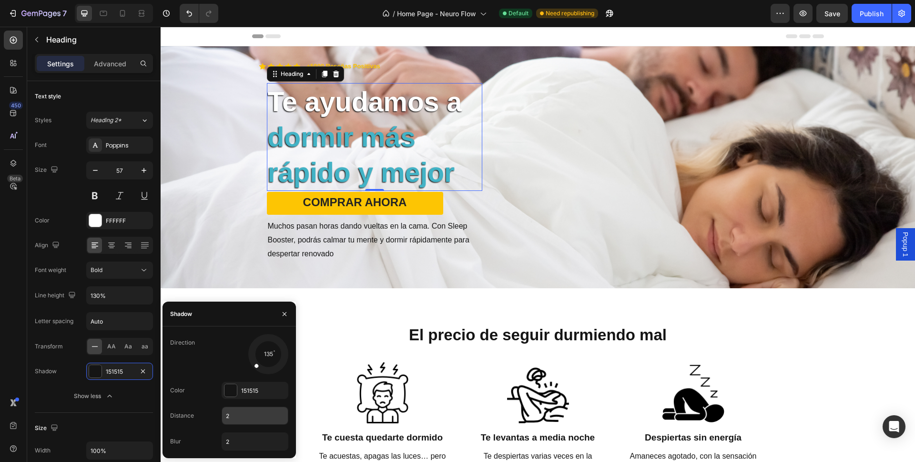
click at [244, 413] on input "2" at bounding box center [255, 415] width 66 height 17
click at [261, 415] on input "2" at bounding box center [255, 415] width 66 height 17
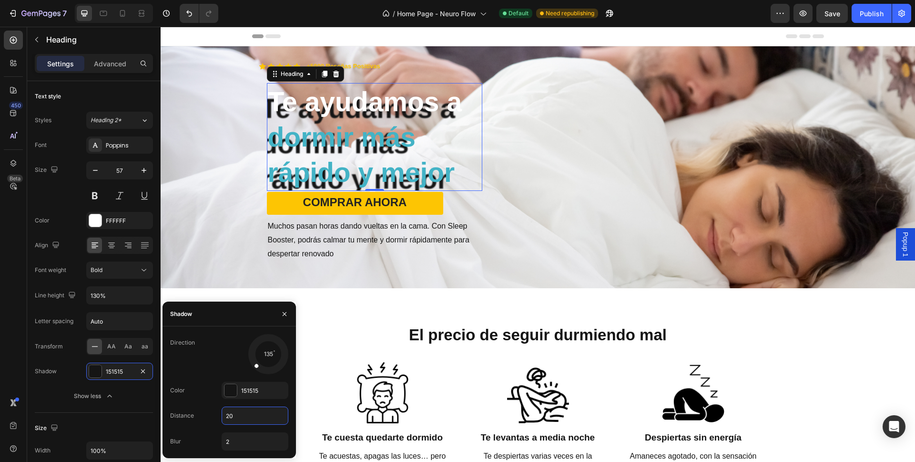
type input "2"
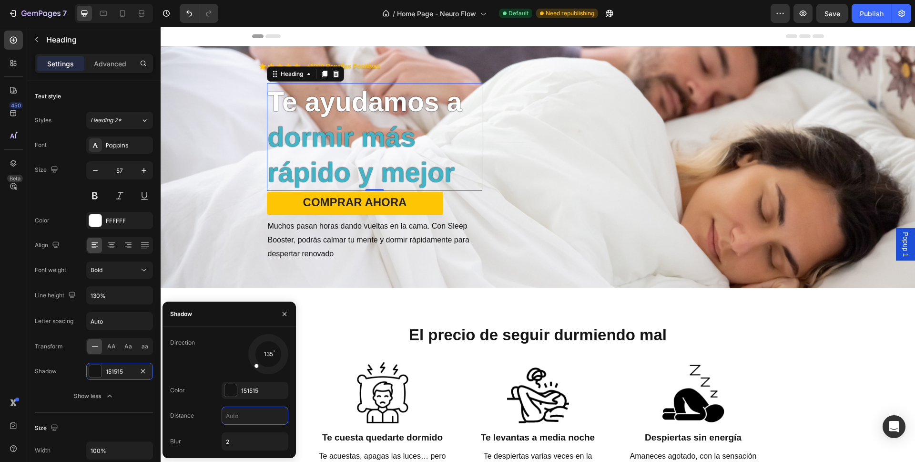
type input "3"
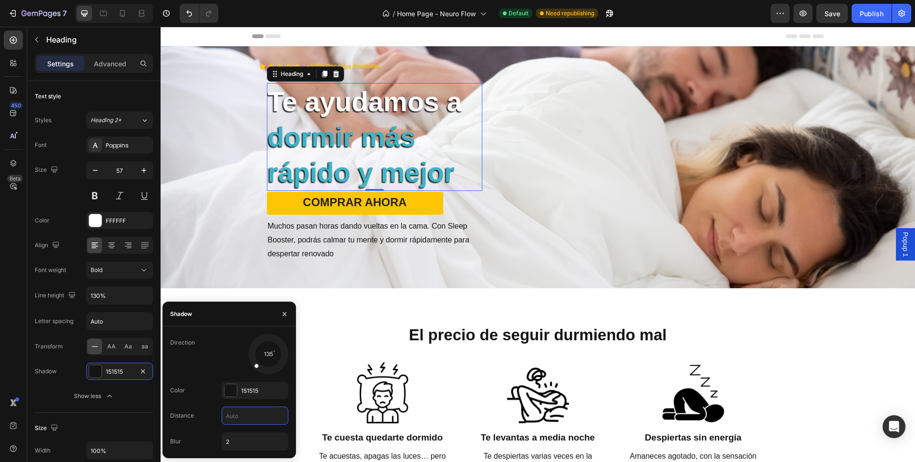
type input "4"
click at [635, 207] on div "COMPRAR AHORA Button Muchos pasan horas dando vueltas en la cama. Con Sleep Boo…" at bounding box center [655, 167] width 323 height 211
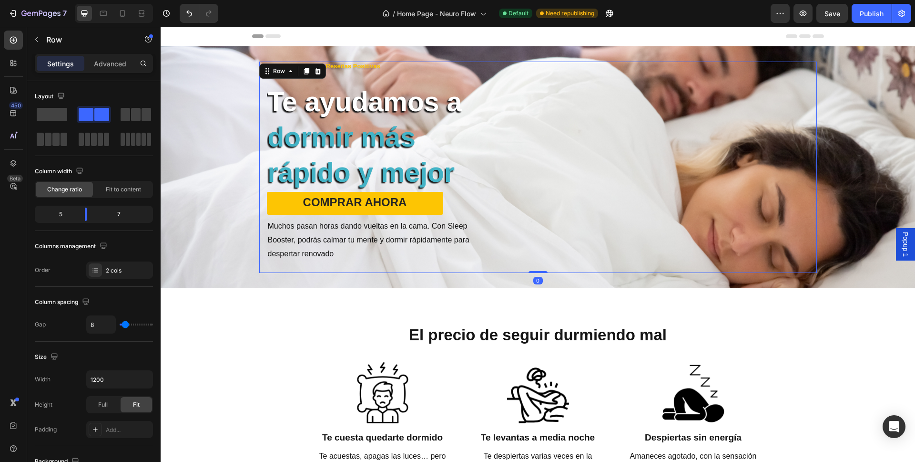
click at [632, 208] on div "COMPRAR AHORA Button Muchos pasan horas dando vueltas en la cama. Con Sleep Boo…" at bounding box center [655, 167] width 323 height 211
click at [180, 210] on div "Background Image" at bounding box center [538, 167] width 755 height 242
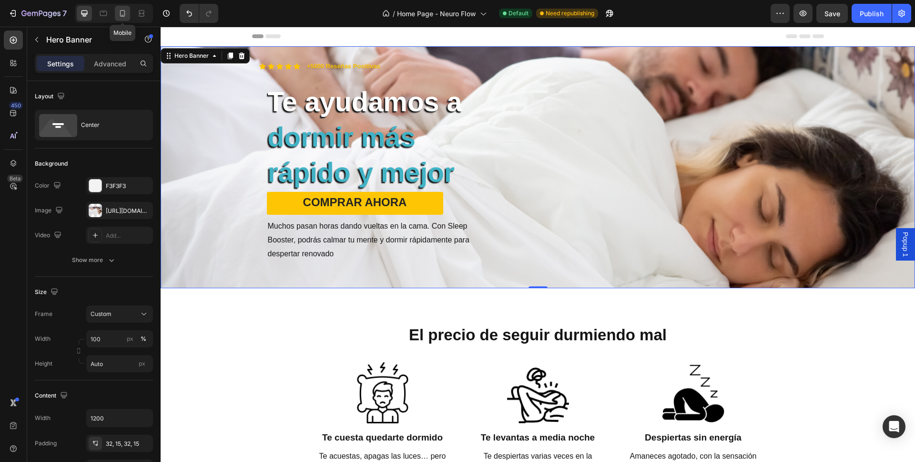
click at [124, 13] on icon at bounding box center [122, 13] width 5 height 7
type input "100%"
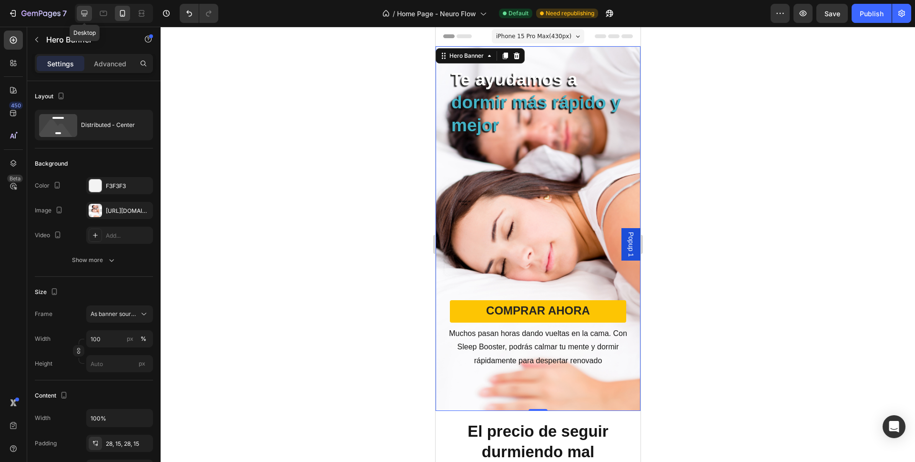
click at [87, 14] on icon at bounding box center [85, 13] width 6 height 6
type input "Auto"
type input "1200"
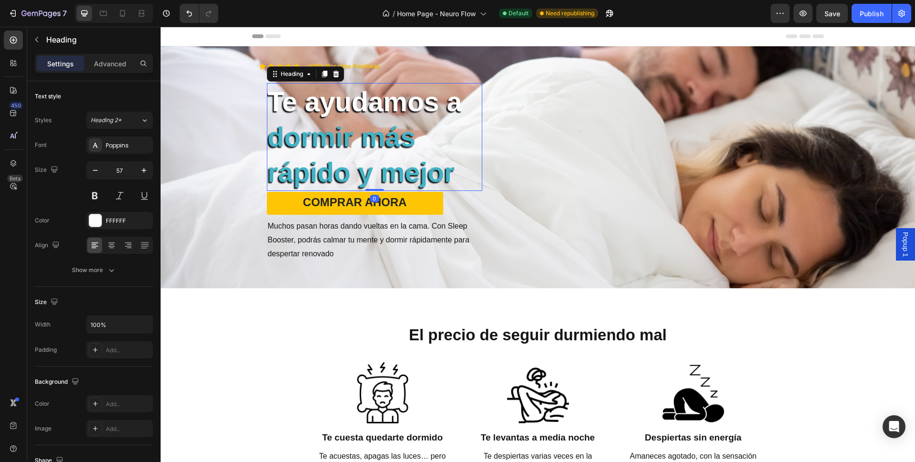
click at [331, 167] on strong "dormir más rápido y mejor" at bounding box center [361, 155] width 187 height 66
click at [94, 269] on div "Show more" at bounding box center [94, 270] width 44 height 10
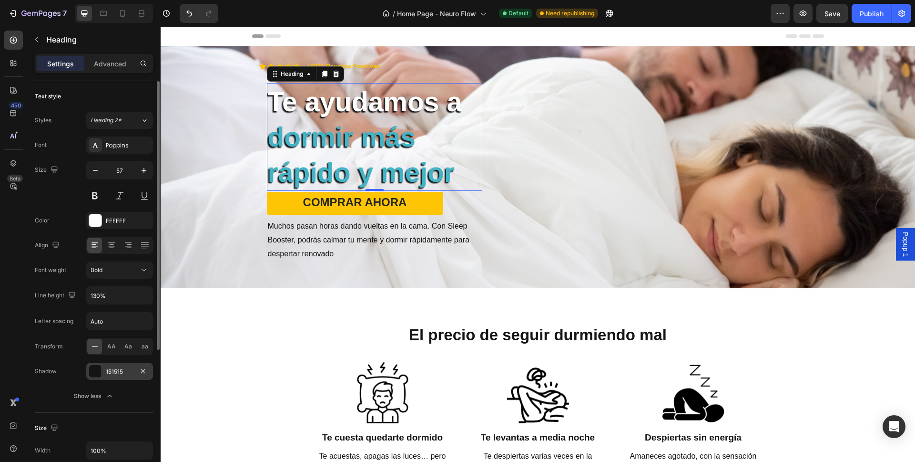
click at [93, 373] on div at bounding box center [95, 371] width 12 height 12
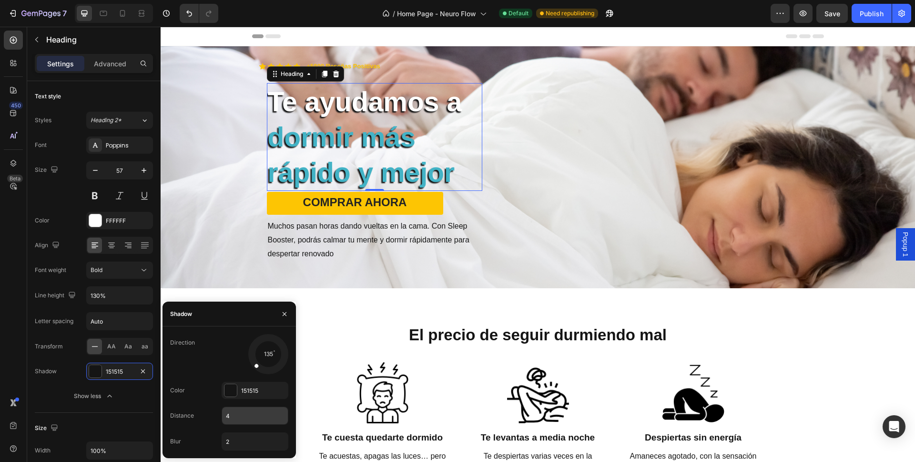
click at [236, 412] on input "4" at bounding box center [255, 415] width 66 height 17
type input "3"
click at [240, 439] on input "2" at bounding box center [255, 440] width 66 height 17
type input "1"
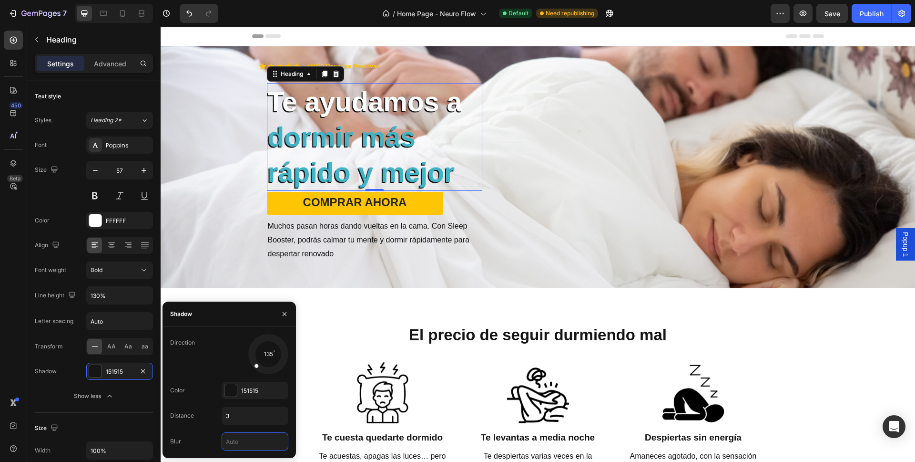
type input "0"
type input "1"
type input "2"
type input "3"
type input "2"
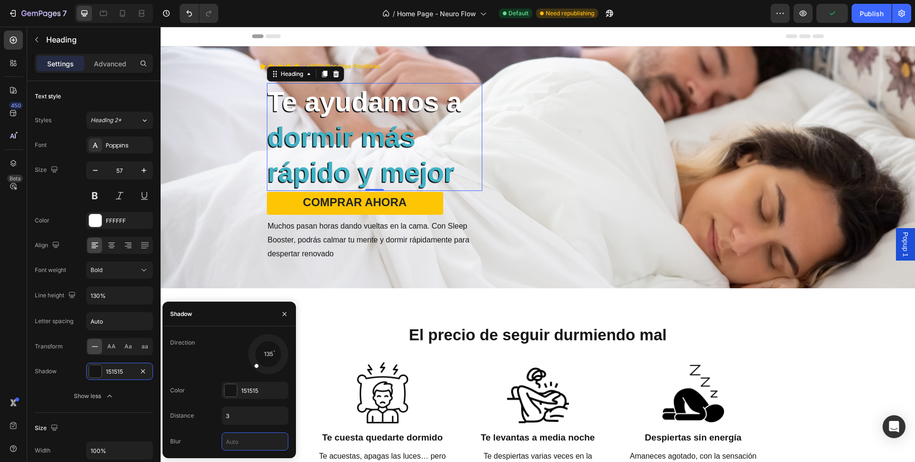
type input "1"
type input "2"
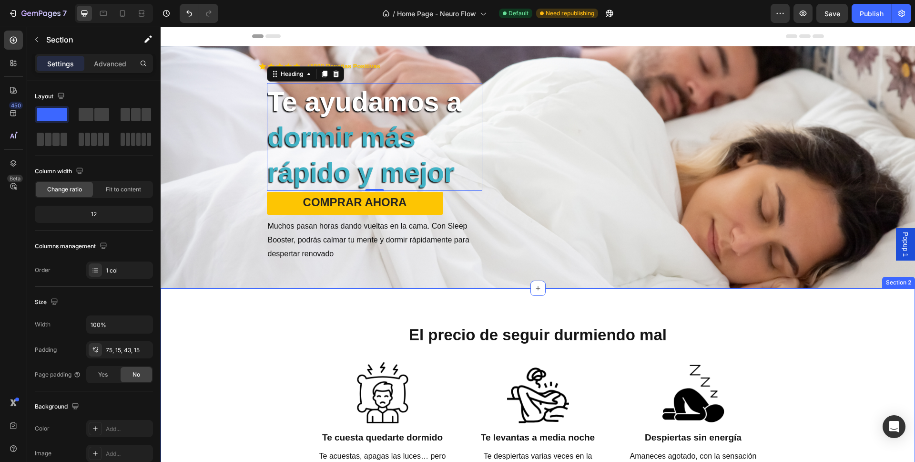
click at [348, 312] on div "El precio de seguir durmiendo mal Heading Row Image Te cuesta quedarte dormido …" at bounding box center [538, 407] width 755 height 239
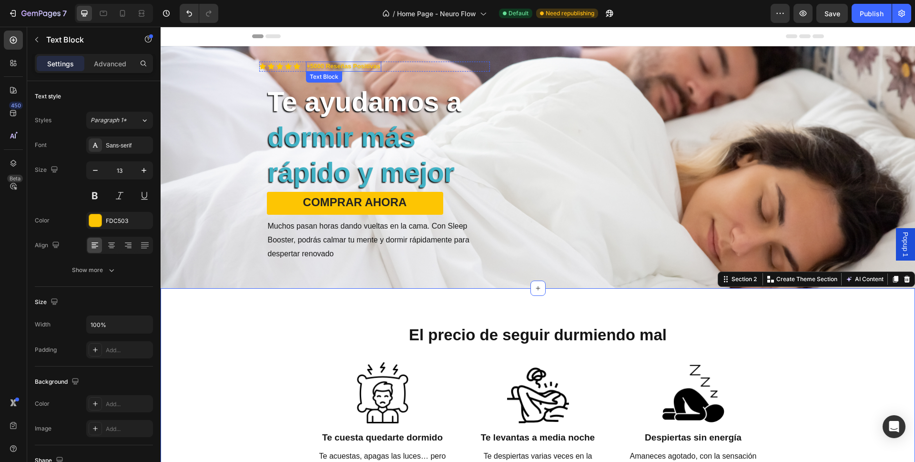
click at [335, 65] on strong "+5000 Reseñas Positivas" at bounding box center [343, 65] width 73 height 7
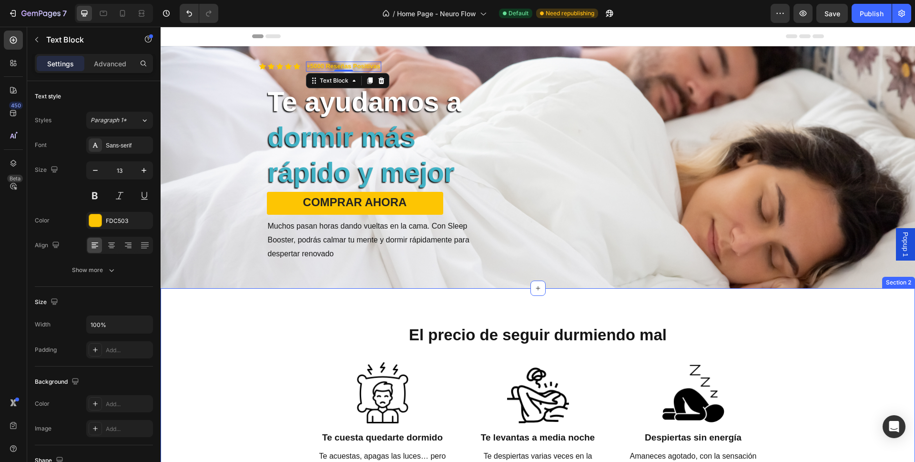
click at [308, 332] on div "El precio de seguir durmiendo mal Heading Row Image Te cuesta quedarte dormido …" at bounding box center [538, 415] width 740 height 183
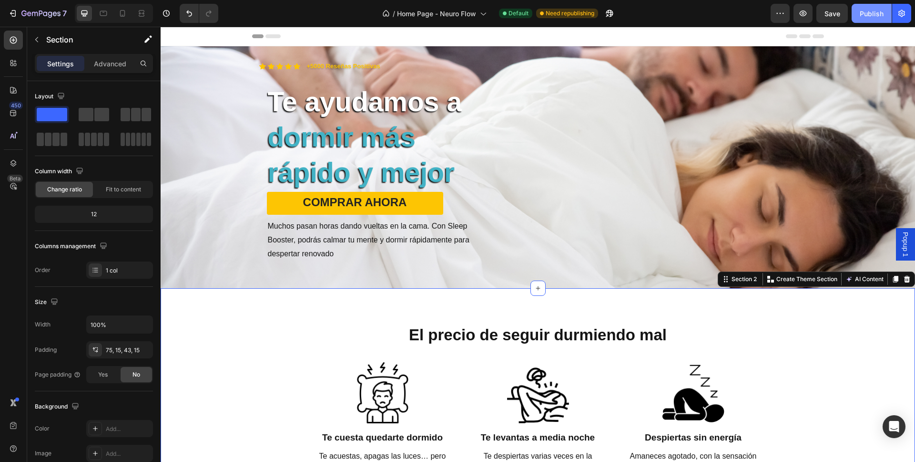
click at [873, 10] on div "Publish" at bounding box center [872, 14] width 24 height 10
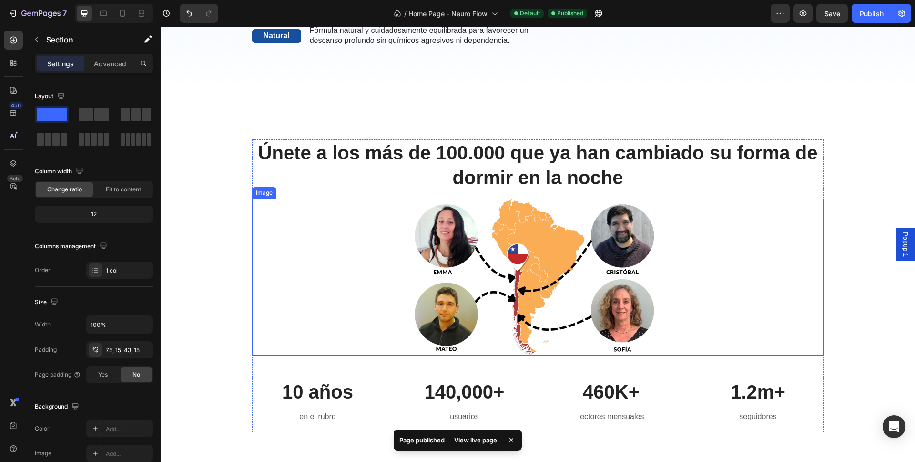
scroll to position [480, 0]
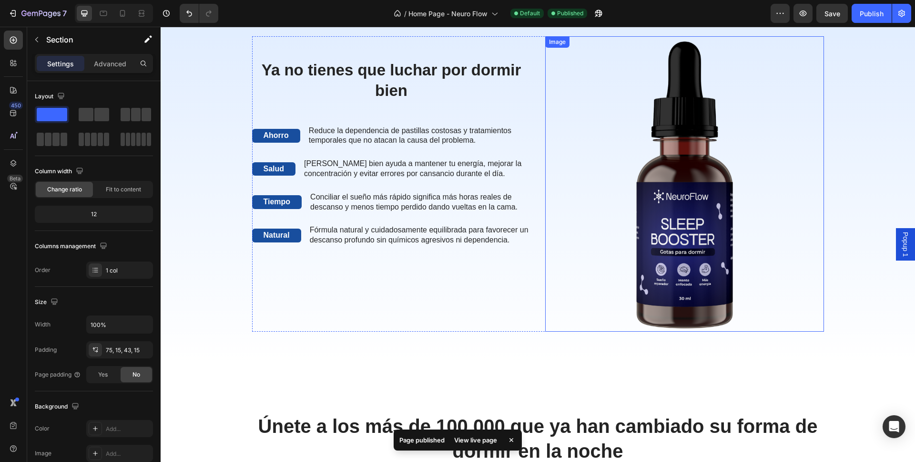
click at [554, 136] on img at bounding box center [684, 183] width 279 height 295
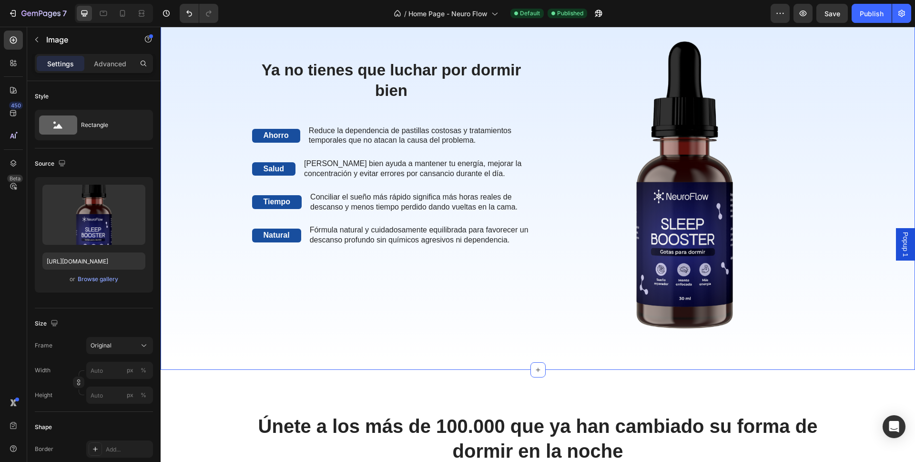
click at [181, 69] on div "Ya no tienes que luchar por dormir bien Heading Ahorro Text Block Reduce la dep…" at bounding box center [538, 187] width 740 height 303
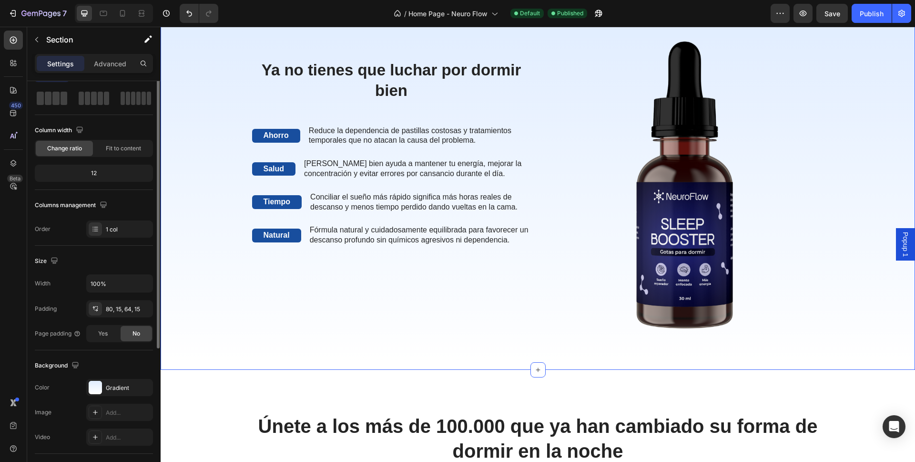
scroll to position [69, 0]
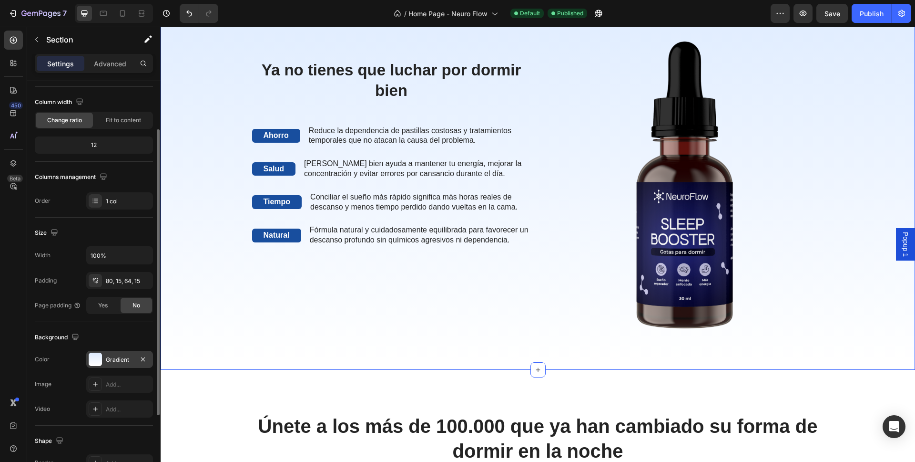
click at [120, 360] on div "Gradient" at bounding box center [120, 359] width 28 height 9
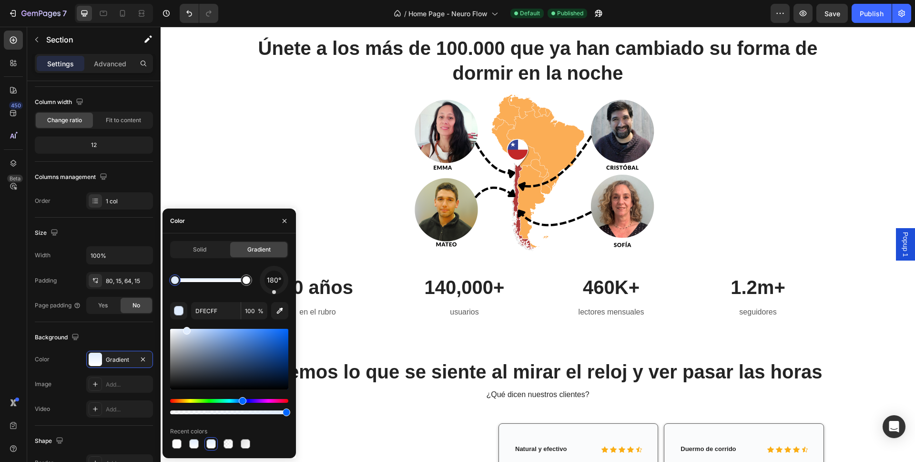
scroll to position [1002, 0]
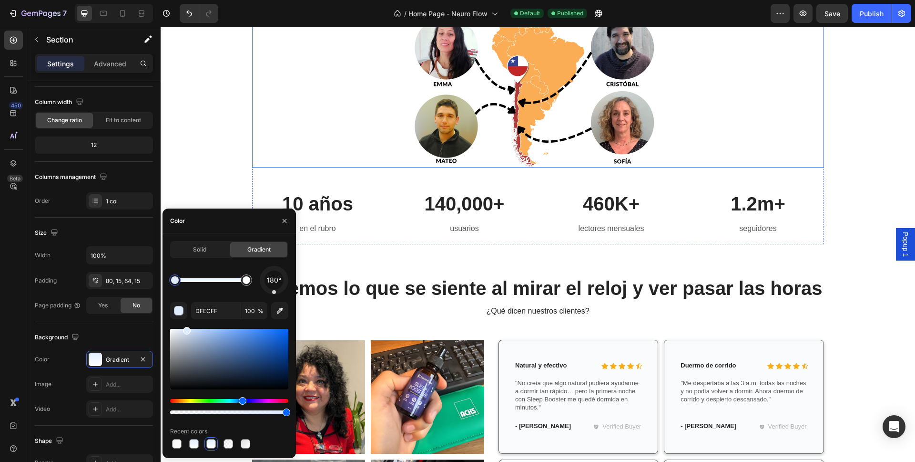
click at [267, 163] on div at bounding box center [538, 88] width 572 height 157
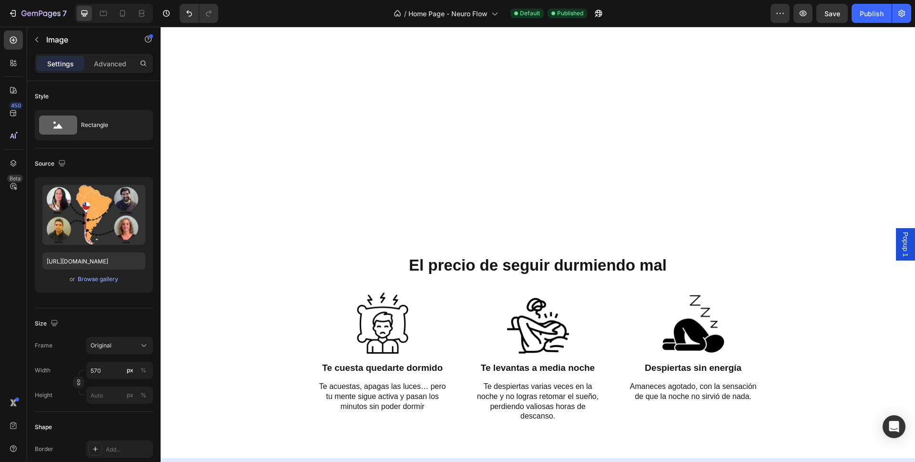
scroll to position [0, 0]
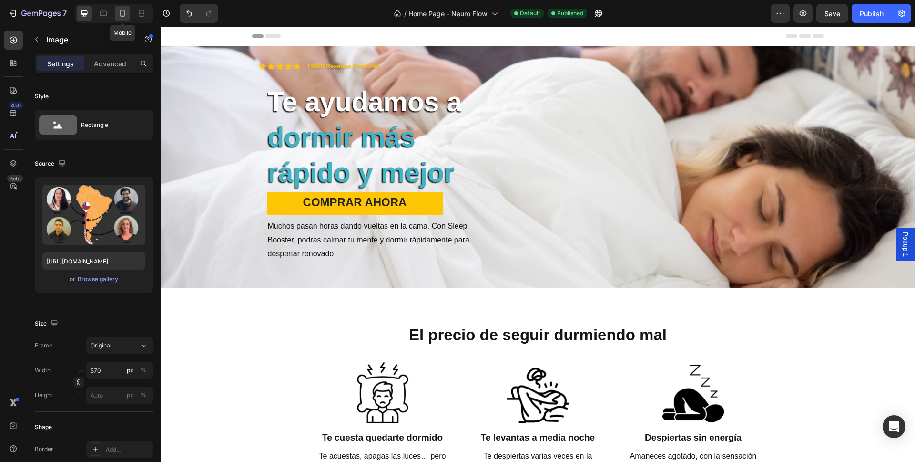
click at [123, 13] on icon at bounding box center [123, 14] width 10 height 10
type input "345"
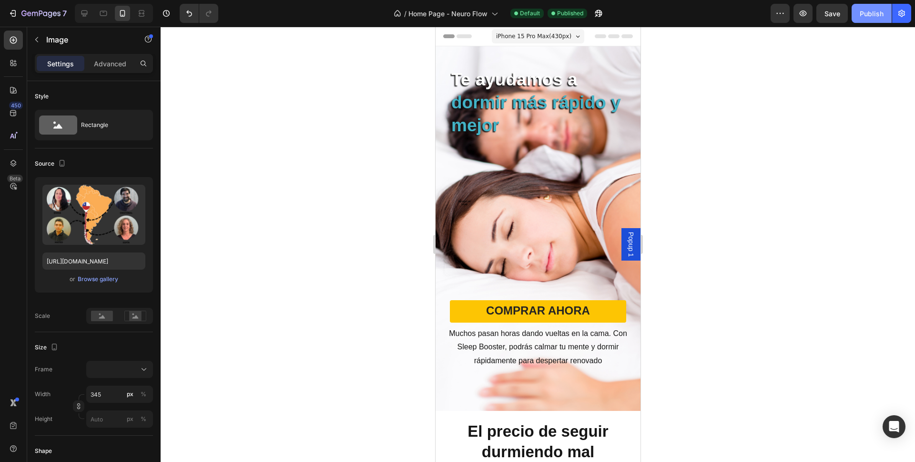
click at [878, 18] on div "Publish" at bounding box center [872, 14] width 24 height 10
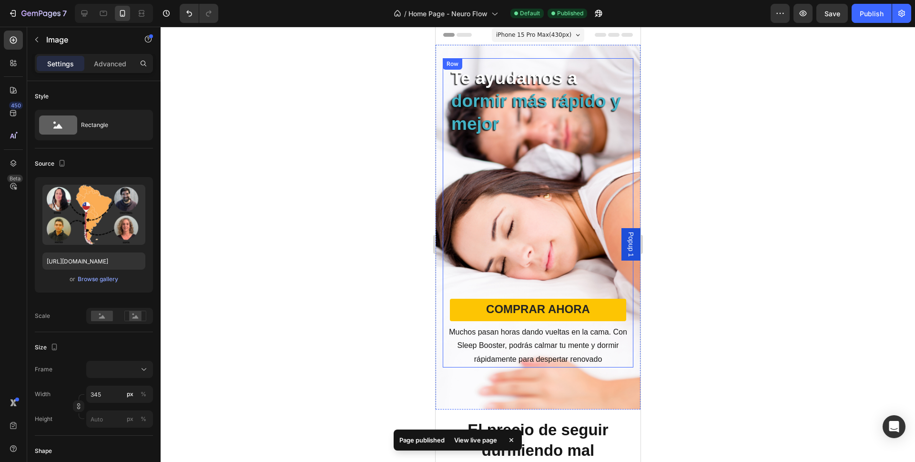
scroll to position [2, 0]
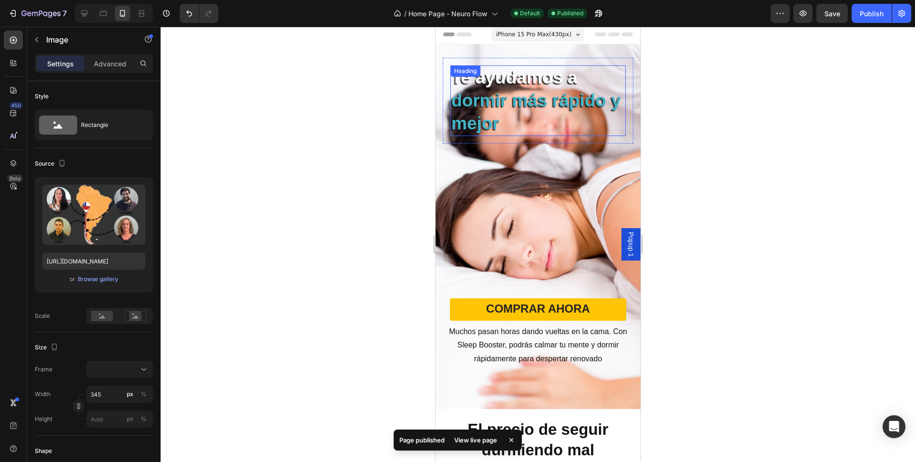
click at [501, 123] on strong "dormir más rápido y mejor" at bounding box center [536, 112] width 170 height 42
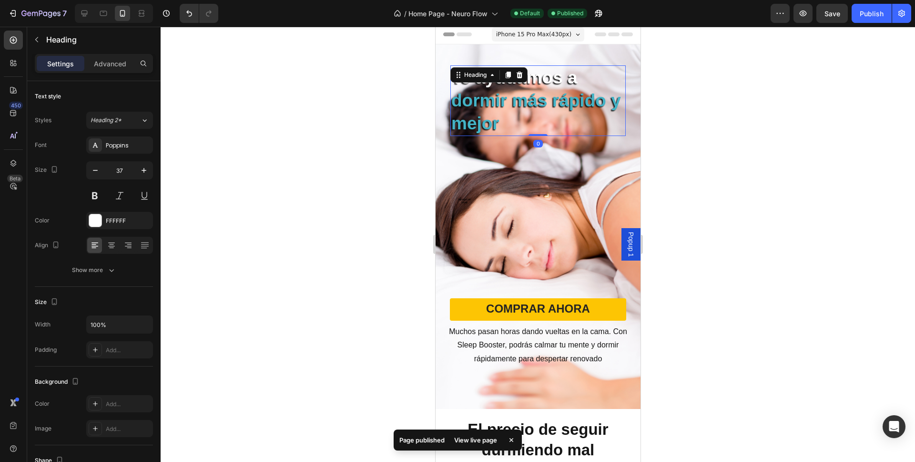
click at [584, 122] on h2 "Te ayudamos a dormir más rápido y mejor" at bounding box center [537, 100] width 175 height 71
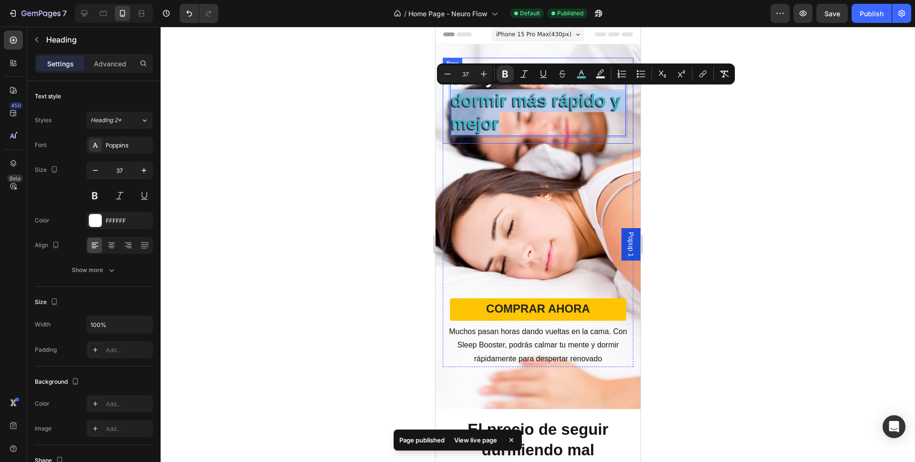
drag, startPoint x: 585, startPoint y: 124, endPoint x: 447, endPoint y: 106, distance: 138.5
click at [447, 106] on div "Te ayudamos a dormir más rápido y mejor Heading 0 COMPRAR AHORA Button Muchos p…" at bounding box center [537, 101] width 191 height 86
click at [582, 78] on rect "Editor contextual toolbar" at bounding box center [581, 77] width 9 height 2
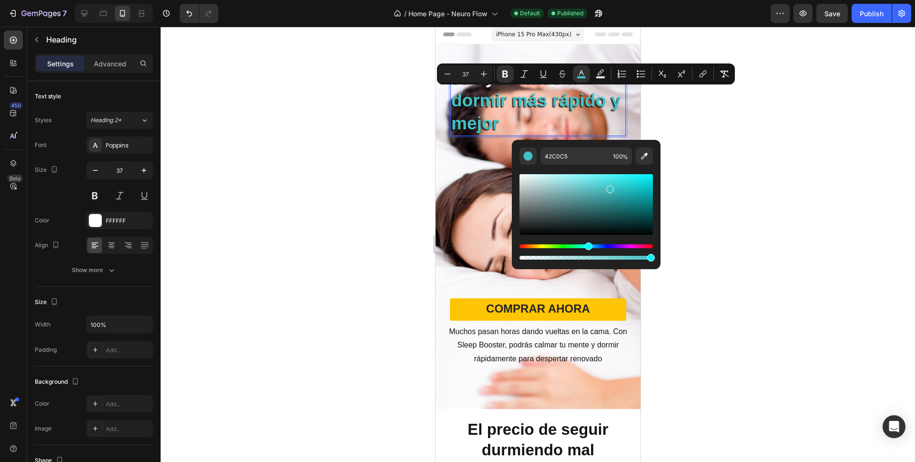
click at [587, 245] on div "Hue" at bounding box center [589, 246] width 8 height 8
click at [628, 185] on div "Editor contextual toolbar" at bounding box center [586, 204] width 133 height 61
click at [624, 185] on div "Editor contextual toolbar" at bounding box center [586, 204] width 133 height 61
drag, startPoint x: 626, startPoint y: 185, endPoint x: 633, endPoint y: 178, distance: 9.4
click at [633, 178] on div "Editor contextual toolbar" at bounding box center [634, 182] width 8 height 8
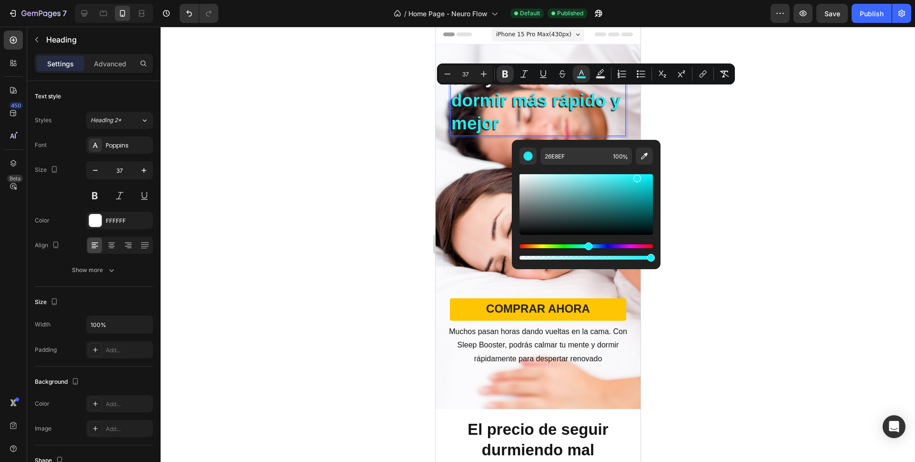
click at [636, 176] on div "Editor contextual toolbar" at bounding box center [638, 178] width 8 height 8
click at [638, 181] on div "Editor contextual toolbar" at bounding box center [639, 182] width 8 height 8
type input "18D9E0"
click at [708, 149] on div at bounding box center [538, 244] width 755 height 435
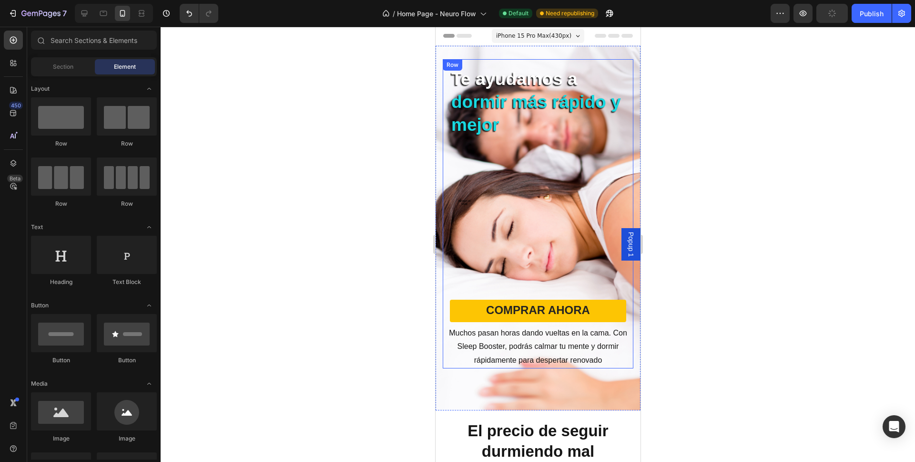
scroll to position [0, 0]
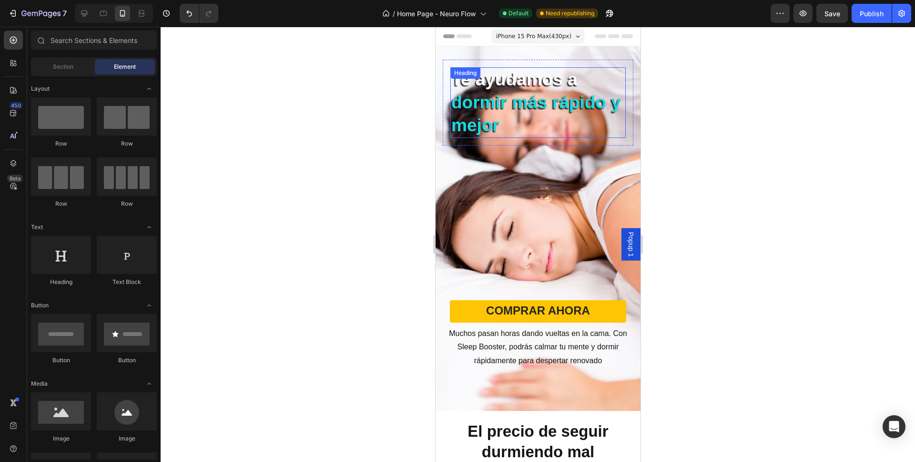
click at [595, 91] on p "⁠⁠⁠⁠⁠⁠⁠ Te ayudamos a dormir más rápido y mejor" at bounding box center [538, 102] width 174 height 69
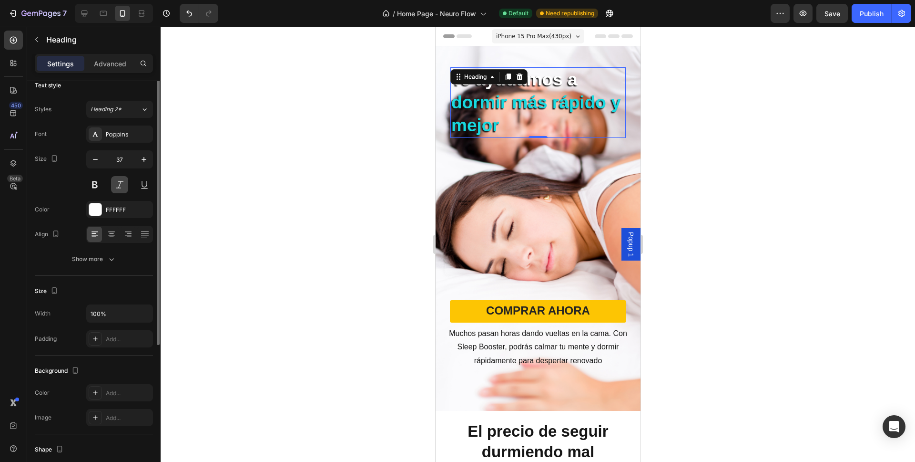
scroll to position [33, 0]
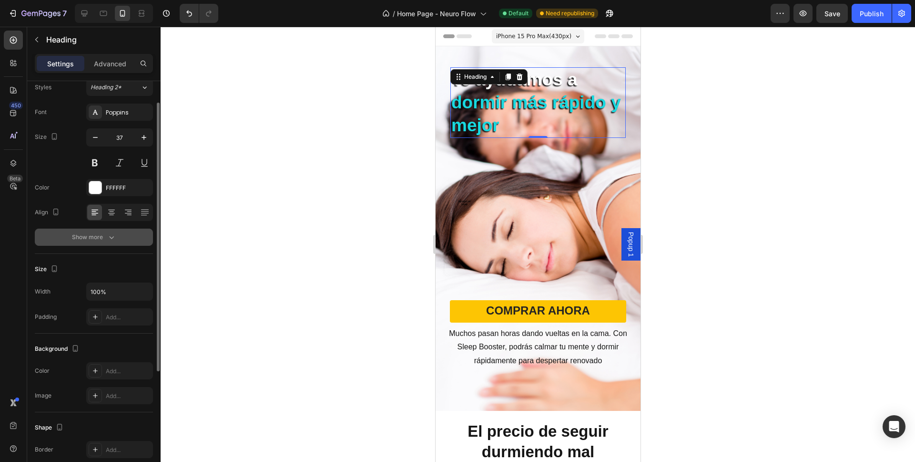
click at [104, 244] on button "Show more" at bounding box center [94, 236] width 118 height 17
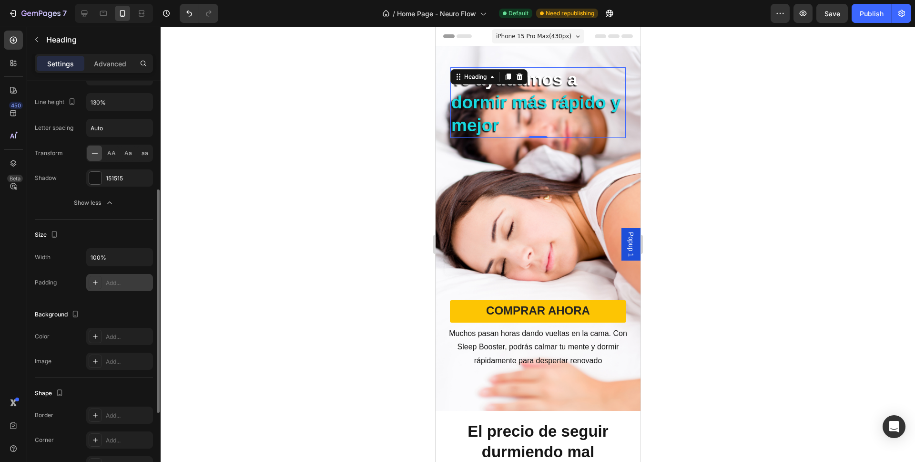
scroll to position [337, 0]
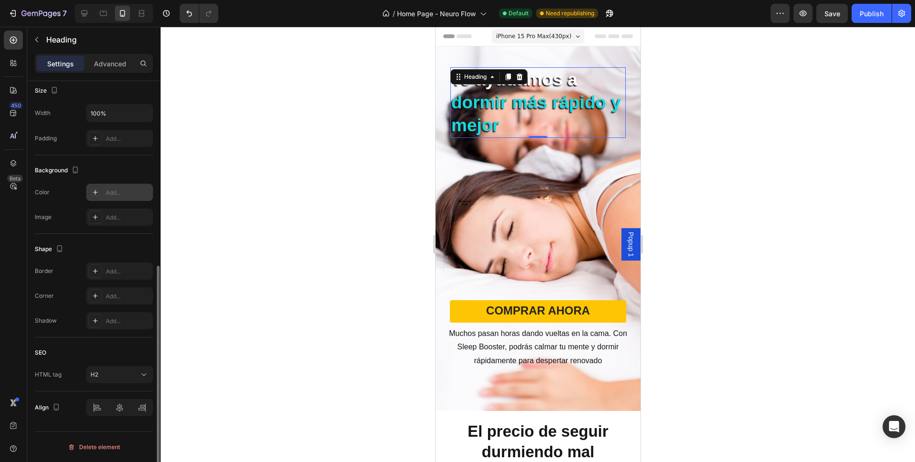
click at [114, 195] on div "Add..." at bounding box center [128, 192] width 45 height 9
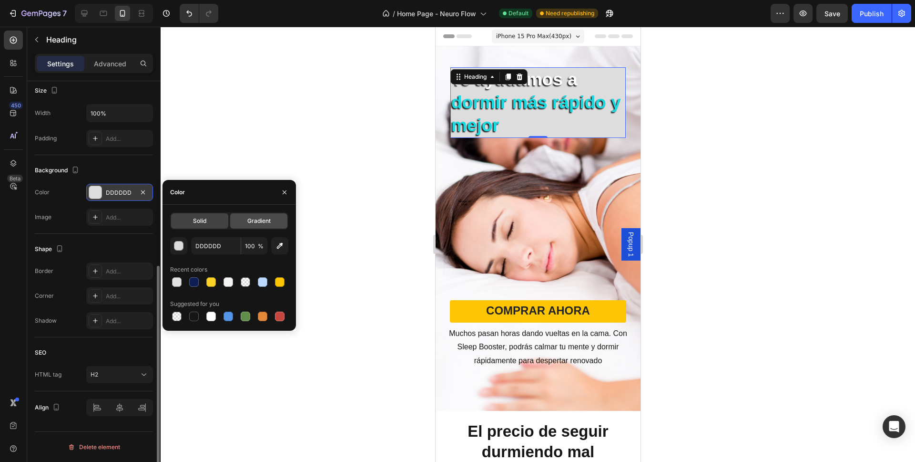
click at [246, 219] on div "Gradient" at bounding box center [258, 220] width 57 height 15
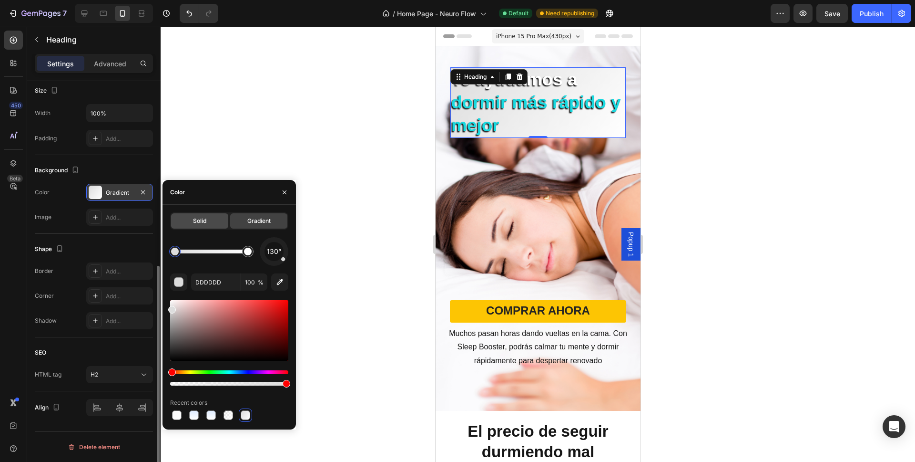
click at [217, 222] on div "Solid" at bounding box center [199, 220] width 57 height 15
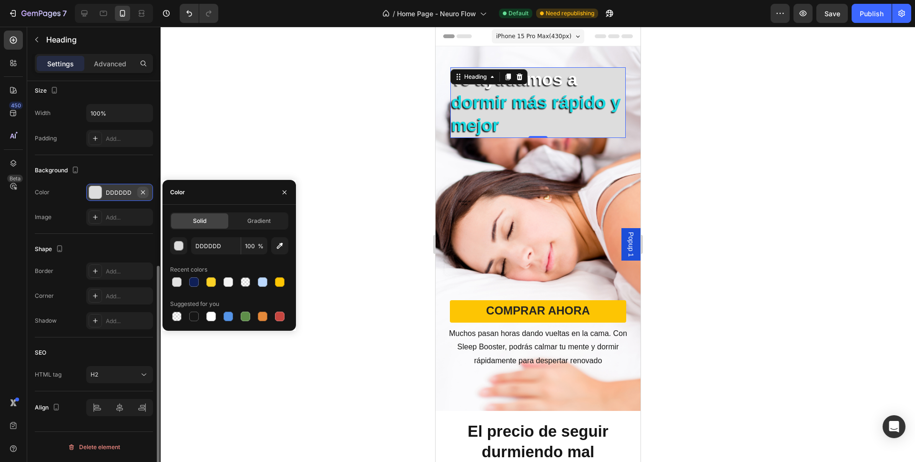
click at [143, 192] on icon "button" at bounding box center [143, 192] width 8 height 8
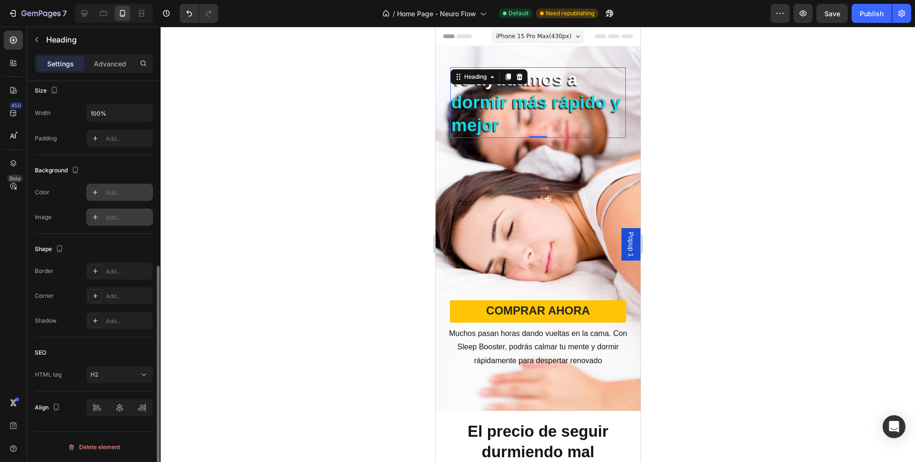
click at [124, 211] on div "Add..." at bounding box center [119, 216] width 67 height 17
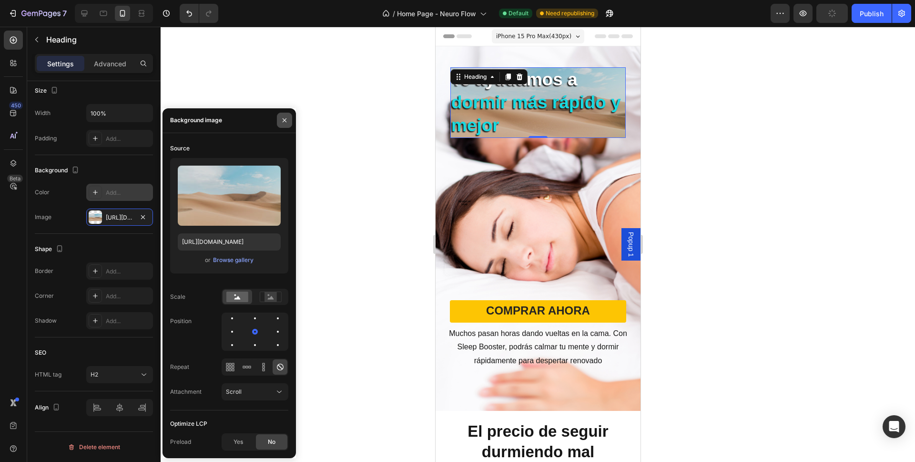
click at [285, 120] on icon "button" at bounding box center [285, 120] width 4 height 4
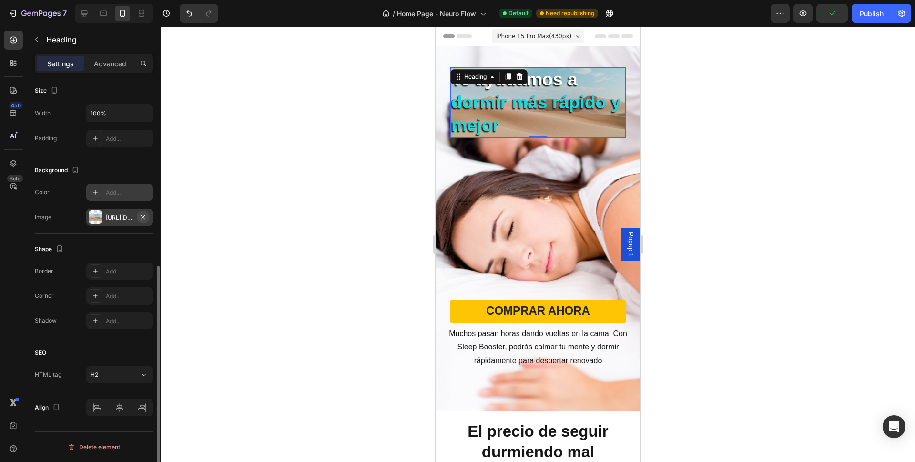
click at [144, 217] on icon "button" at bounding box center [143, 217] width 4 height 4
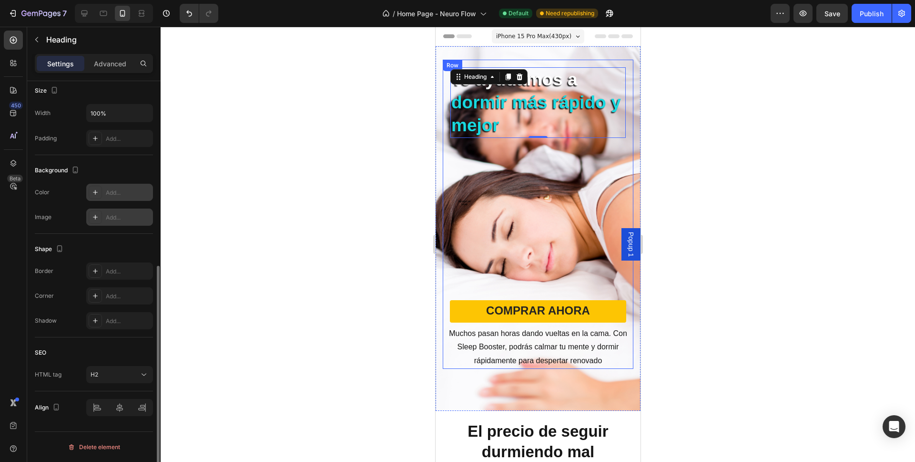
click at [527, 213] on div "COMPRAR AHORA Button" at bounding box center [537, 237] width 191 height 176
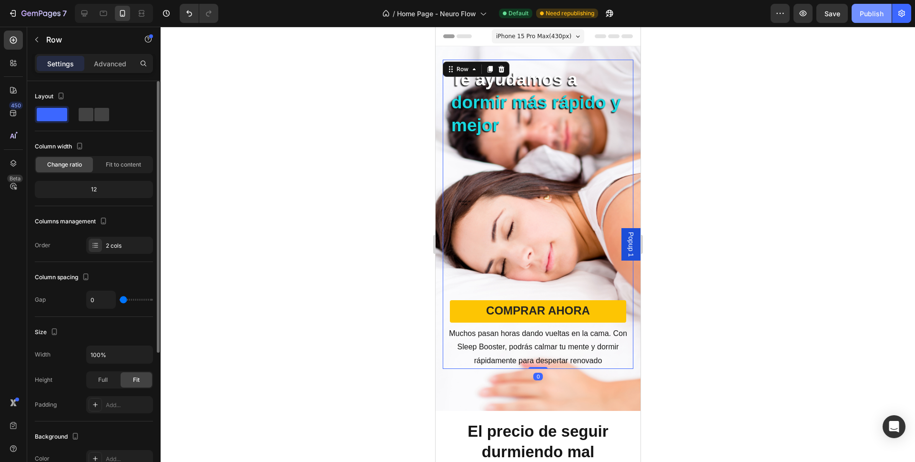
click at [869, 10] on div "Publish" at bounding box center [872, 14] width 24 height 10
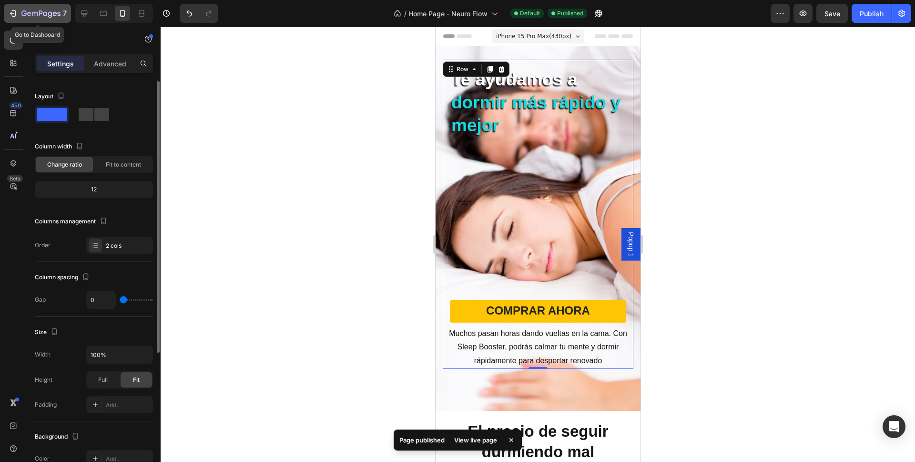
click at [38, 14] on icon "button" at bounding box center [40, 14] width 39 height 8
